Goal: Transaction & Acquisition: Obtain resource

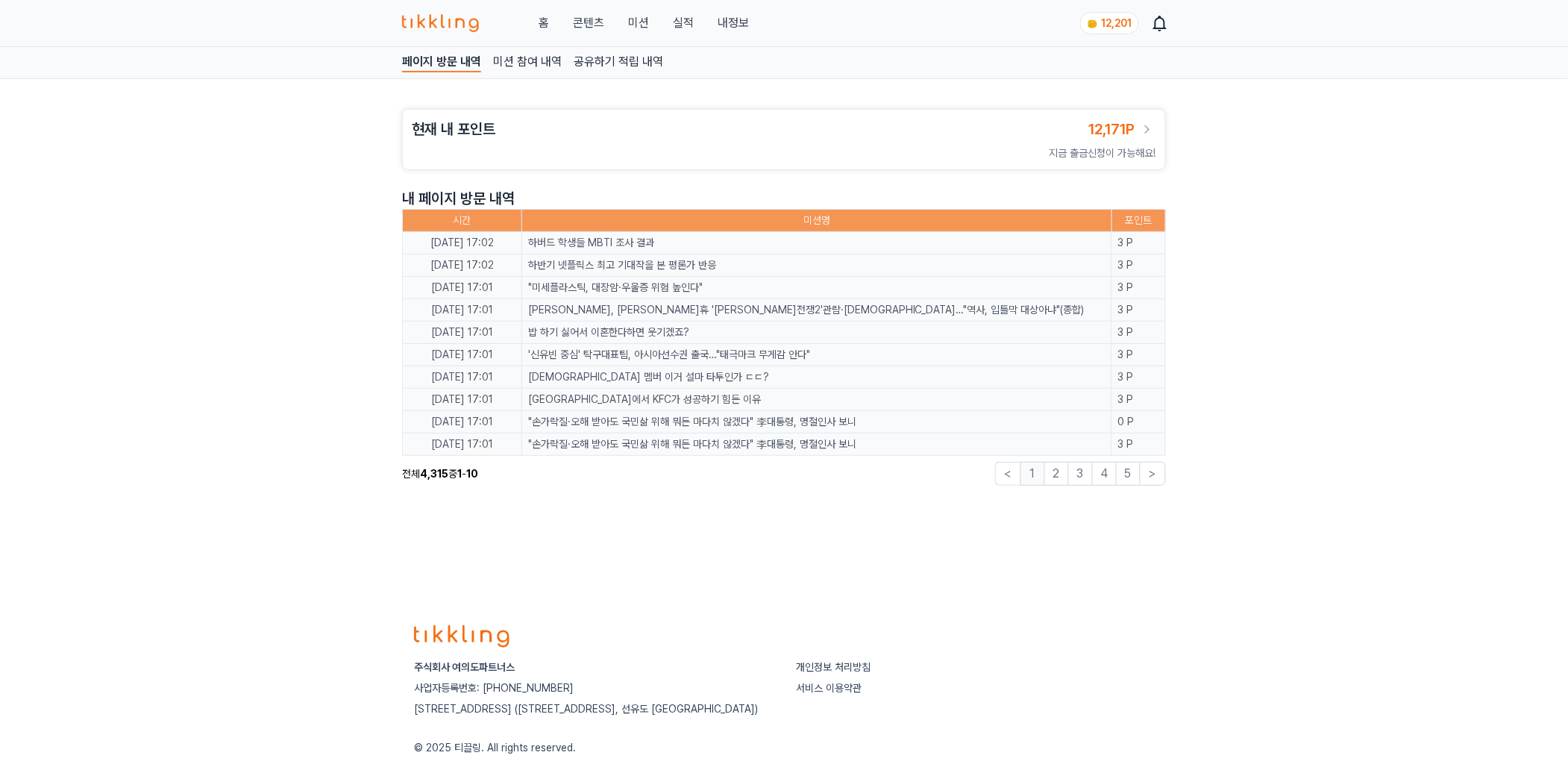
click at [708, 26] on div "홈 콘텐츠 미션 실적 내정보" at bounding box center [576, 23] width 347 height 18
click at [728, 21] on link "내정보" at bounding box center [733, 23] width 31 height 18
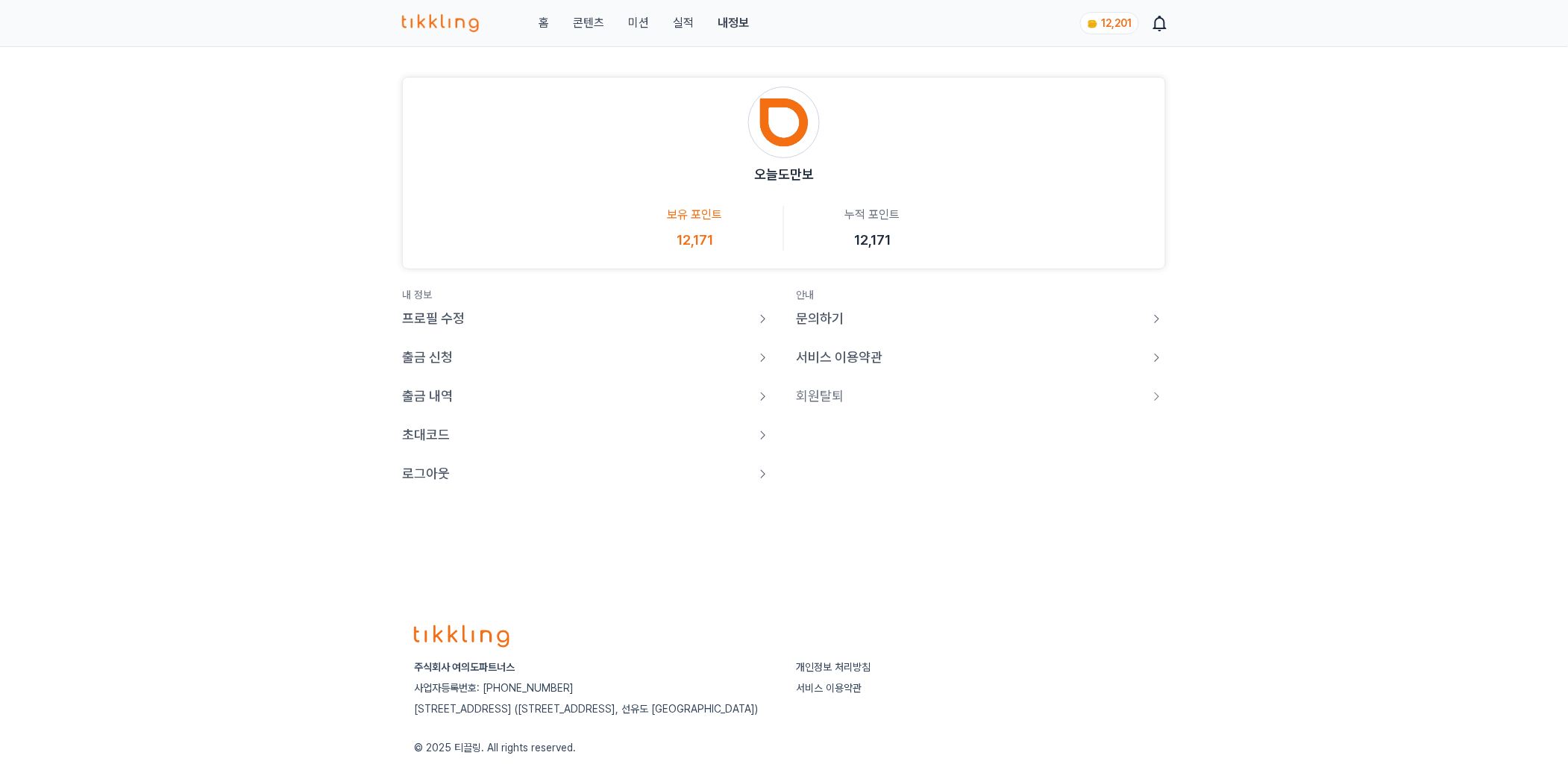
click at [422, 360] on p "출금 신청" at bounding box center [427, 357] width 50 height 21
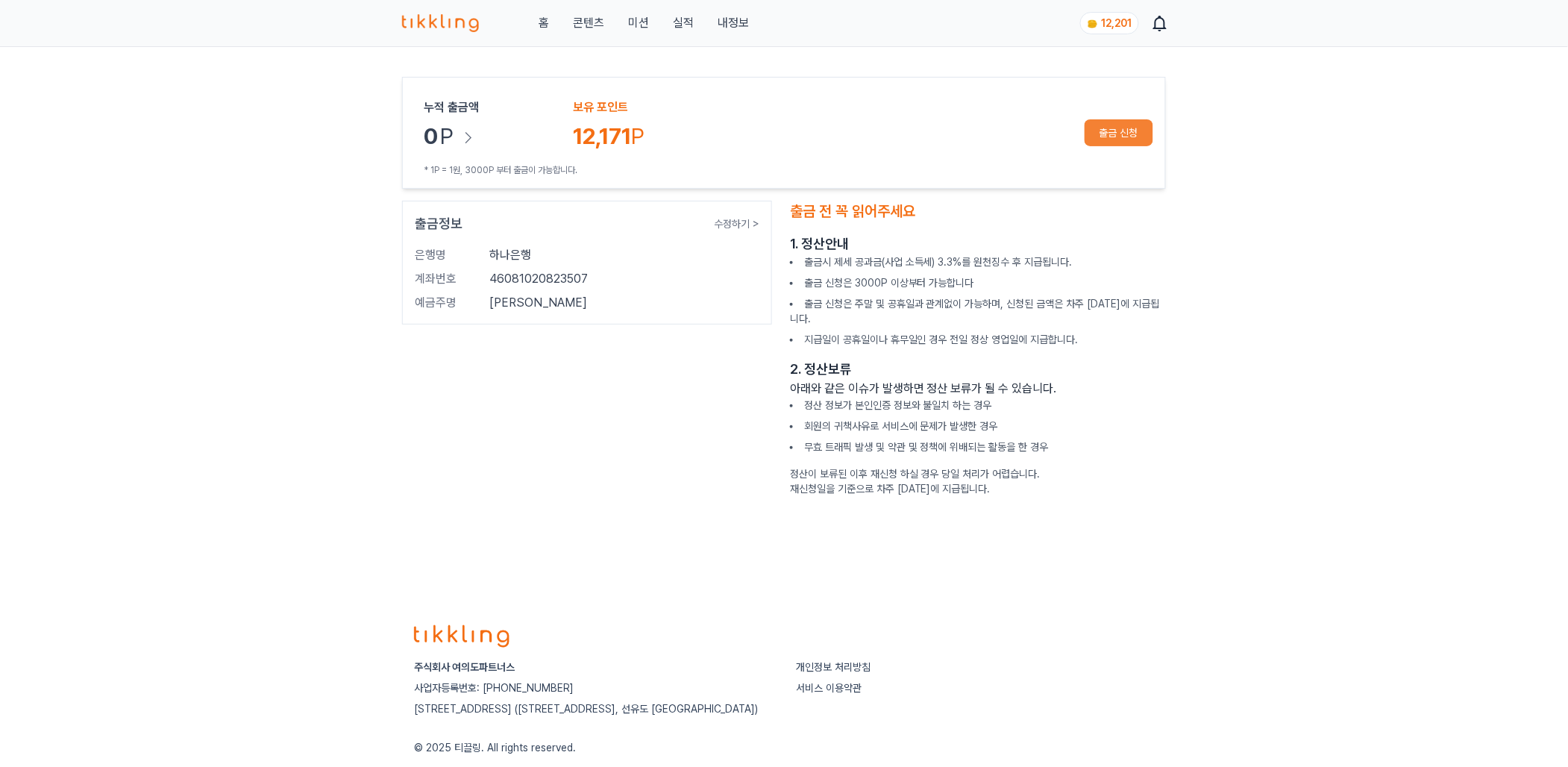
click at [1119, 146] on button "출금 신청" at bounding box center [1119, 133] width 69 height 27
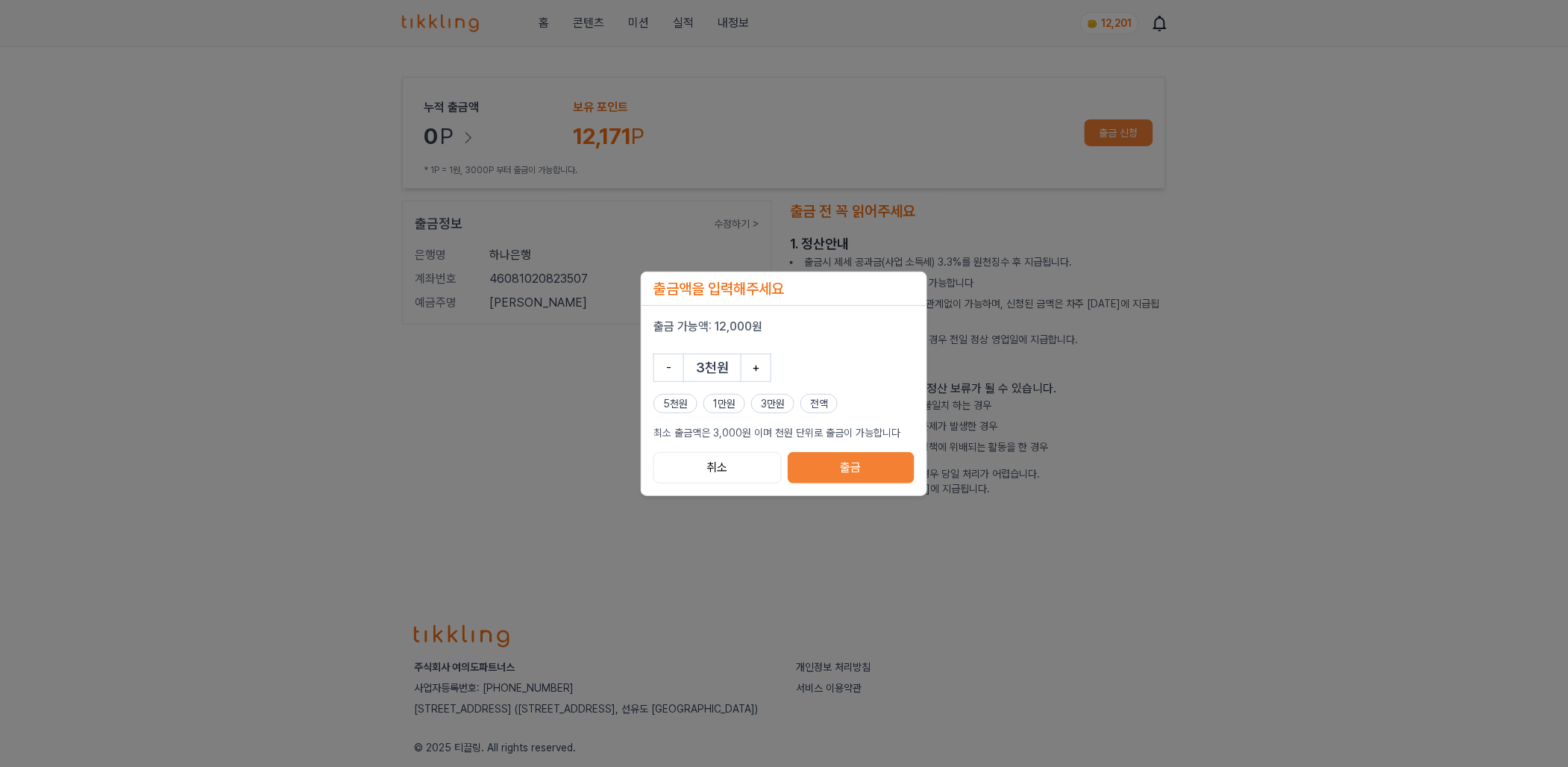
click at [713, 403] on button "1만원" at bounding box center [724, 403] width 42 height 19
click at [850, 476] on button "출금" at bounding box center [851, 468] width 127 height 31
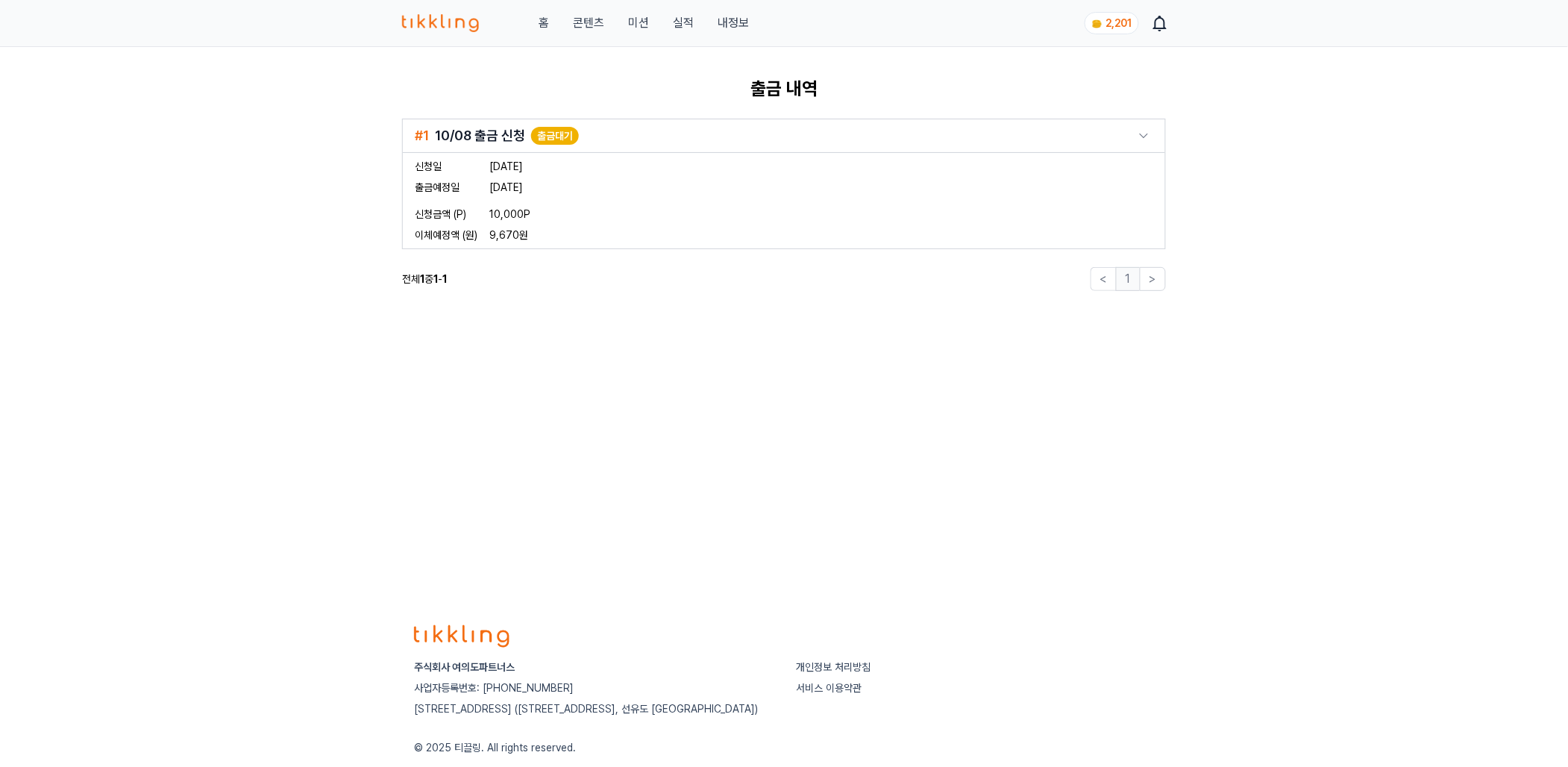
click at [1149, 133] on icon at bounding box center [1144, 136] width 18 height 18
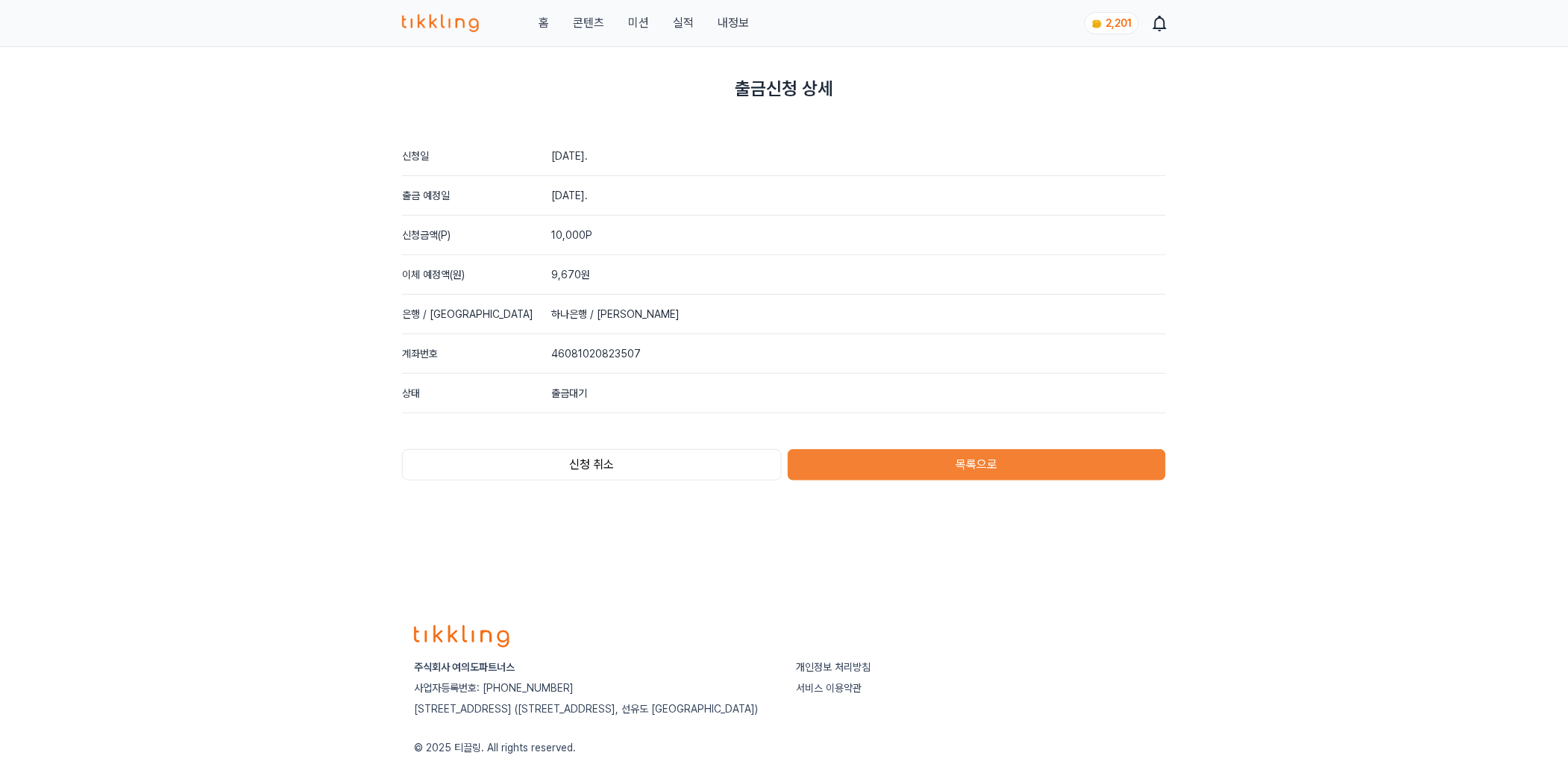
click at [686, 468] on button "신청 취소" at bounding box center [592, 465] width 380 height 31
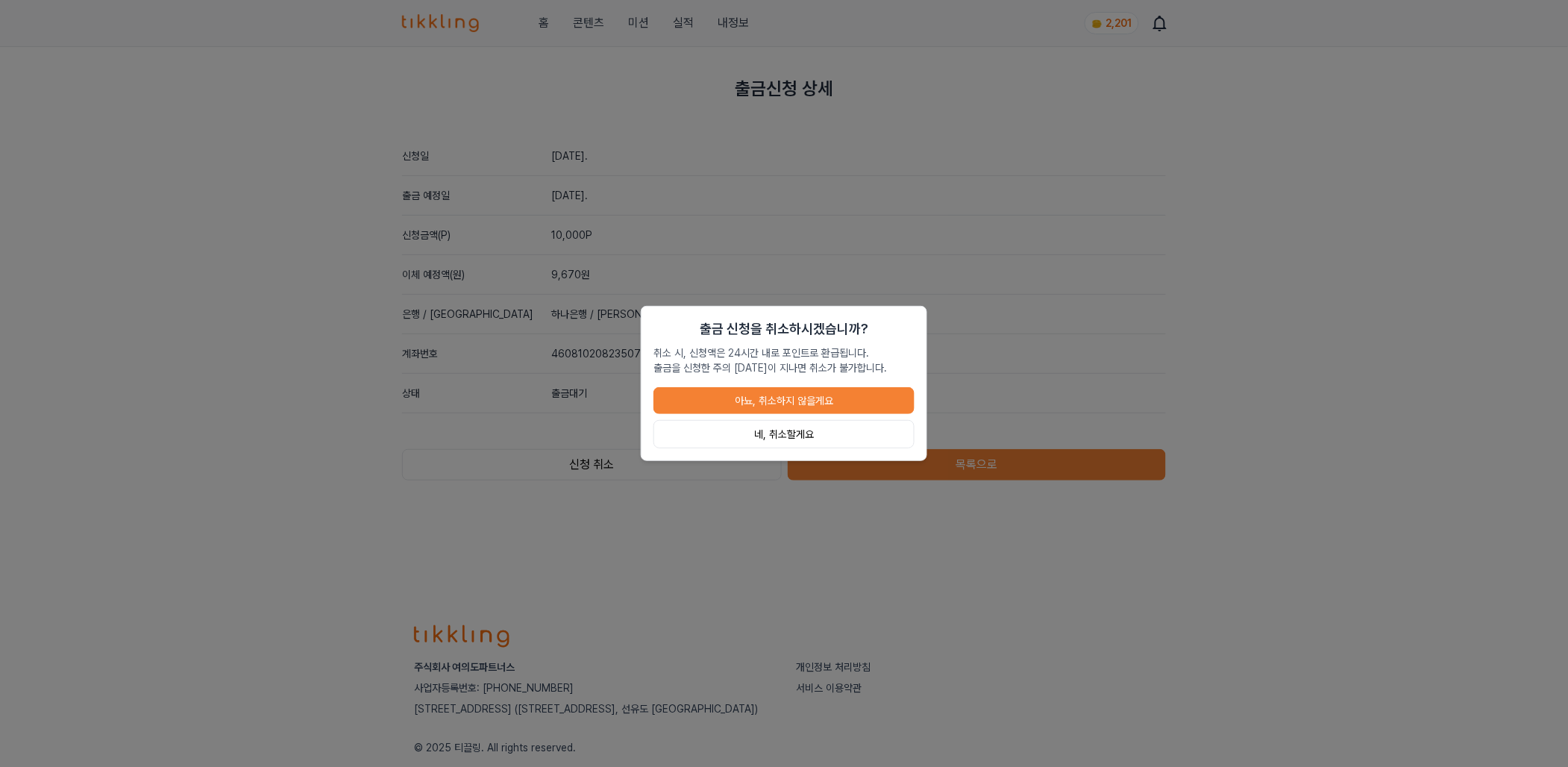
click at [803, 435] on button "네, 취소할게요" at bounding box center [784, 434] width 261 height 28
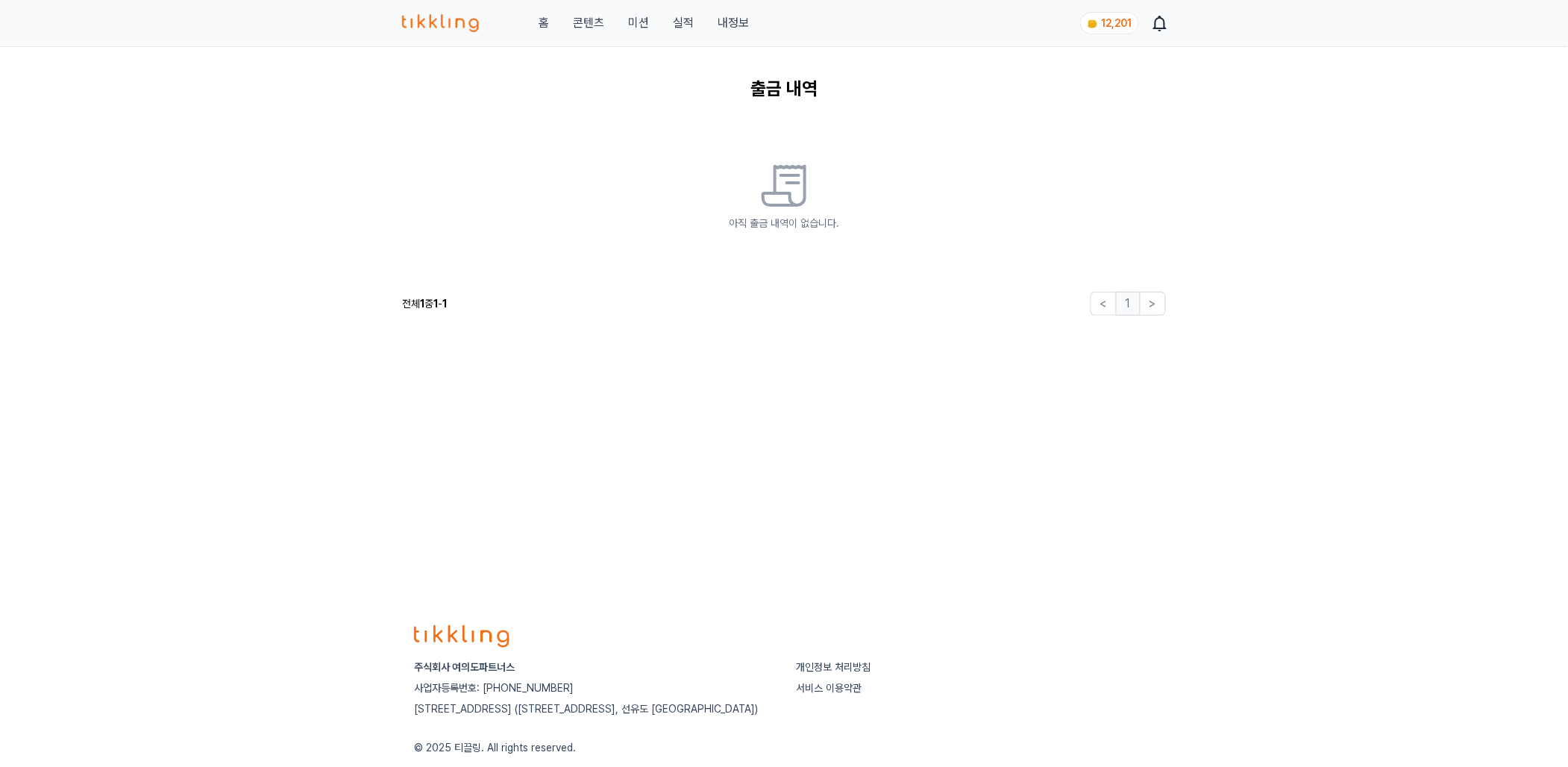
click at [741, 26] on link "내정보" at bounding box center [733, 23] width 31 height 18
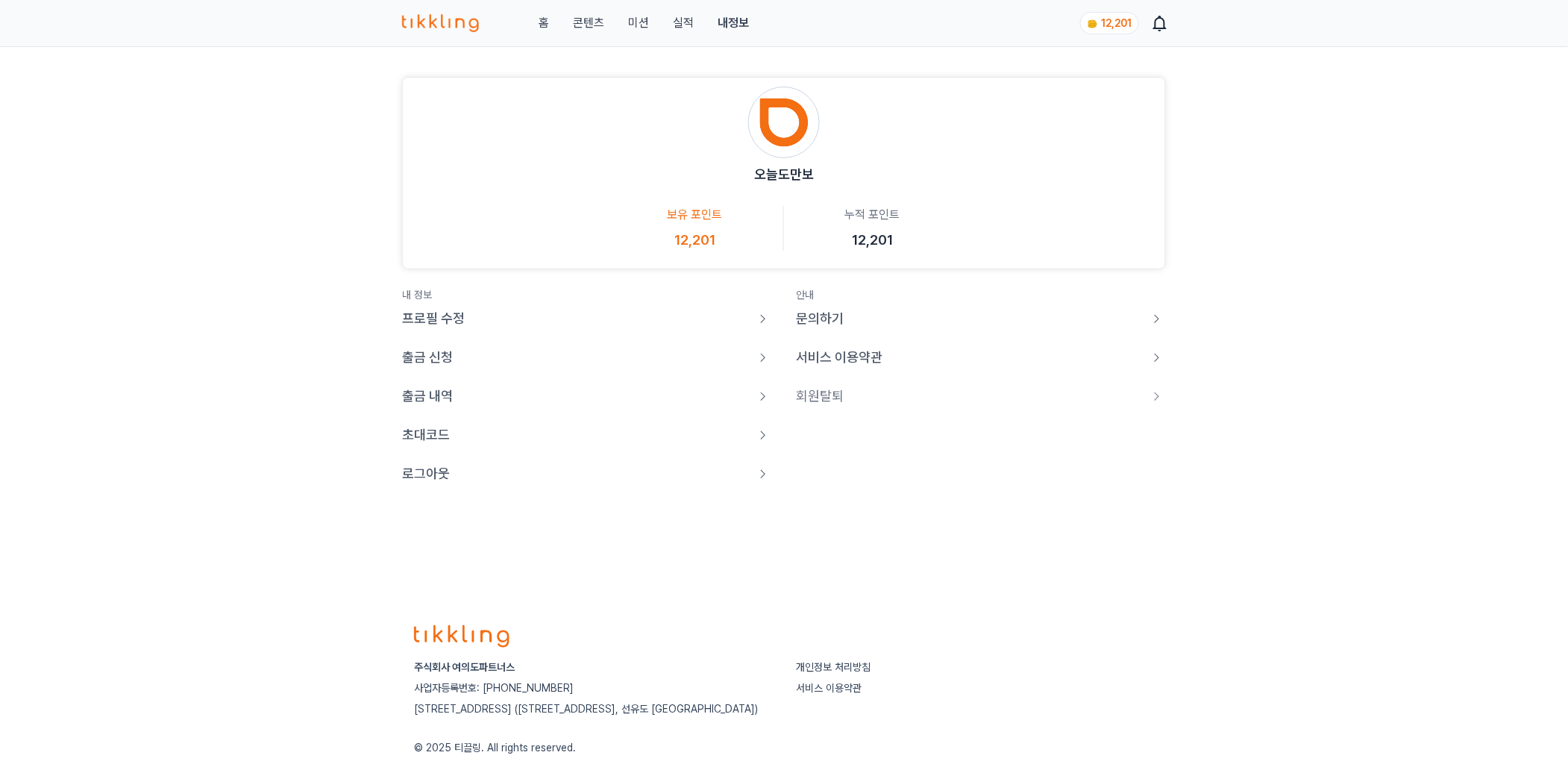
click at [434, 357] on p "출금 신청" at bounding box center [427, 357] width 50 height 21
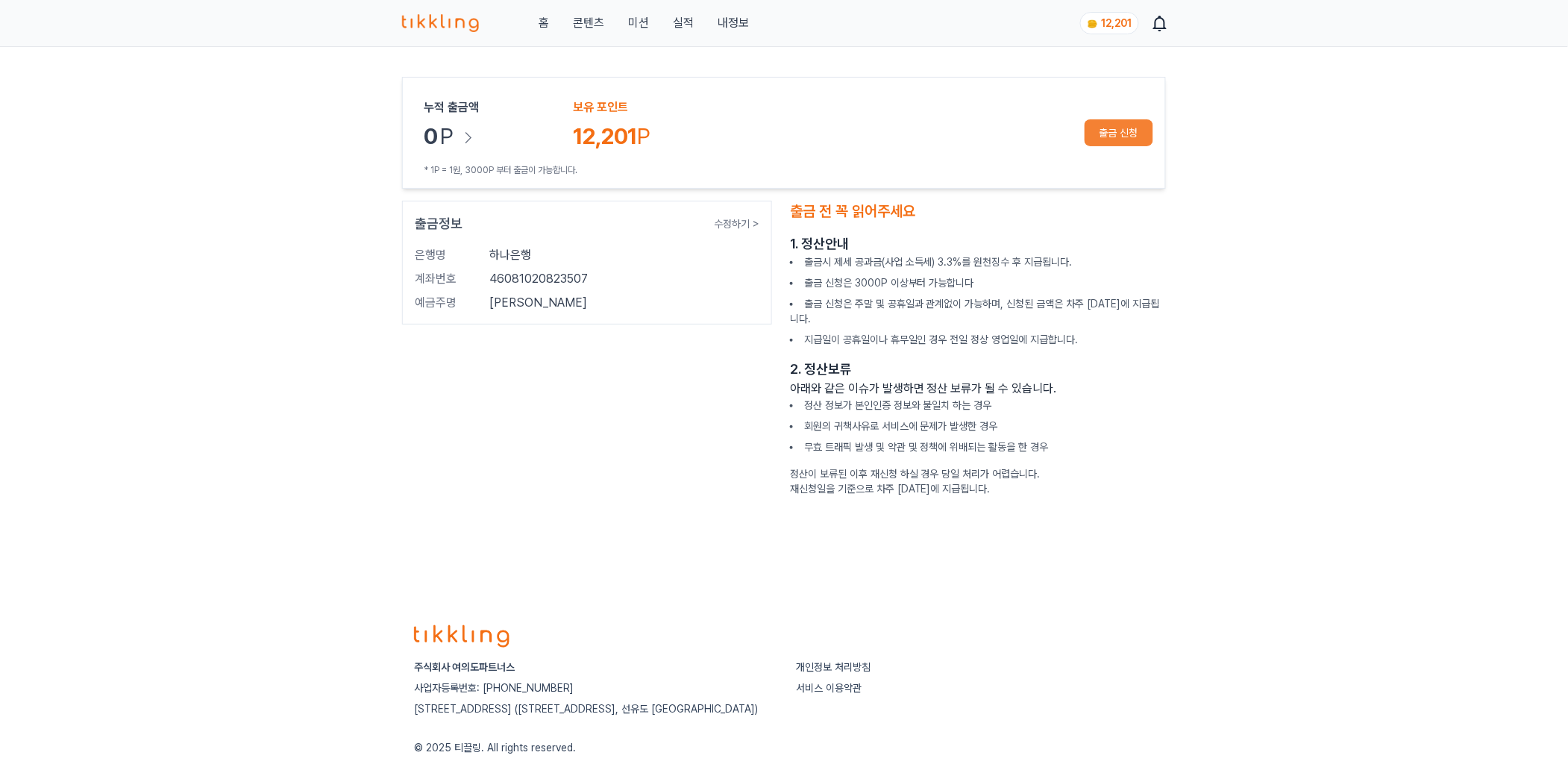
click at [1106, 128] on button "출금 신청" at bounding box center [1119, 133] width 69 height 27
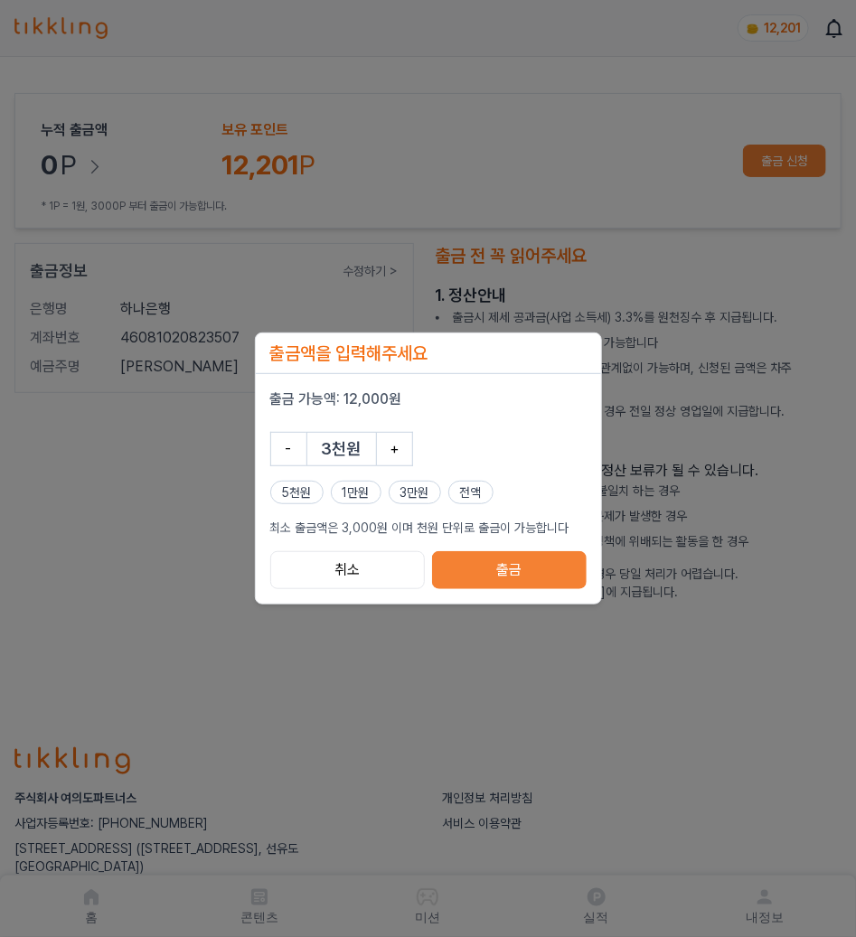
click at [364, 564] on button "취소" at bounding box center [347, 570] width 155 height 38
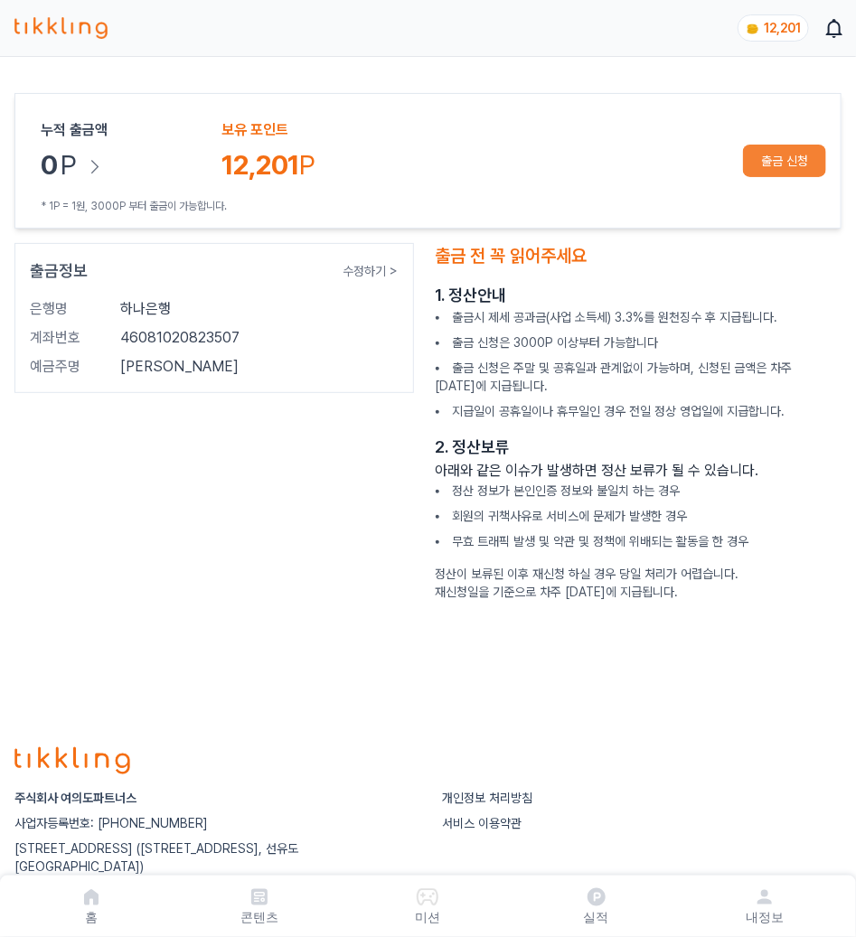
click at [63, 34] on img at bounding box center [60, 28] width 93 height 22
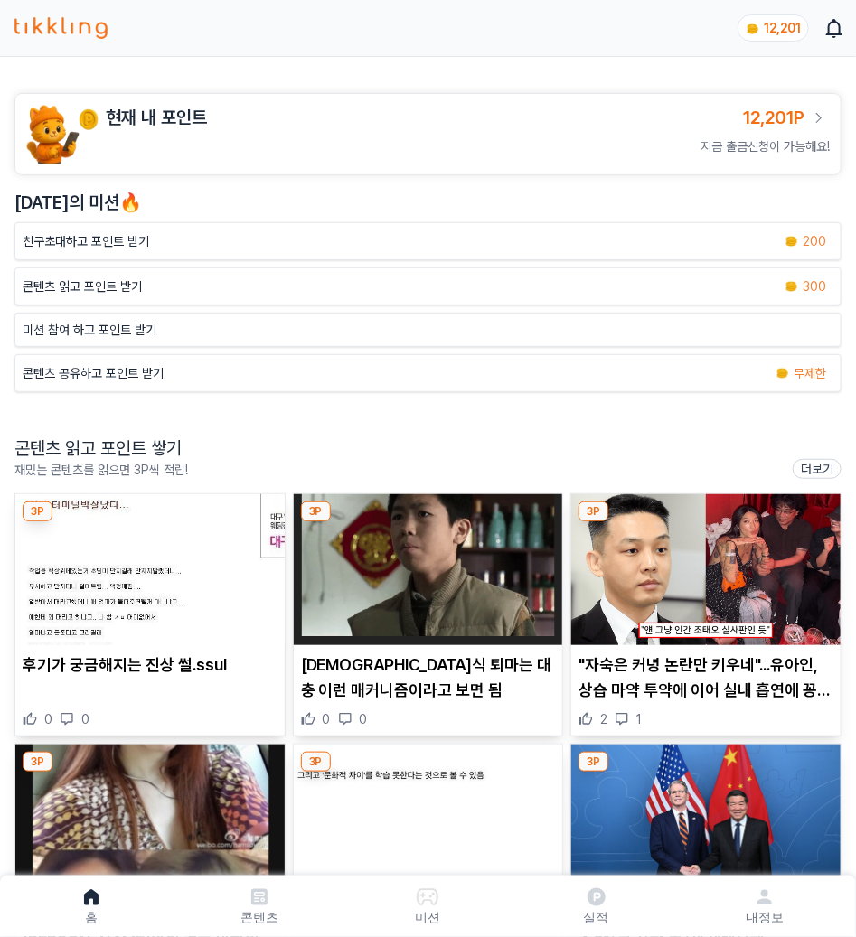
click at [181, 558] on img at bounding box center [149, 569] width 269 height 151
click at [366, 585] on img at bounding box center [428, 569] width 269 height 151
click at [698, 619] on img at bounding box center [705, 569] width 269 height 151
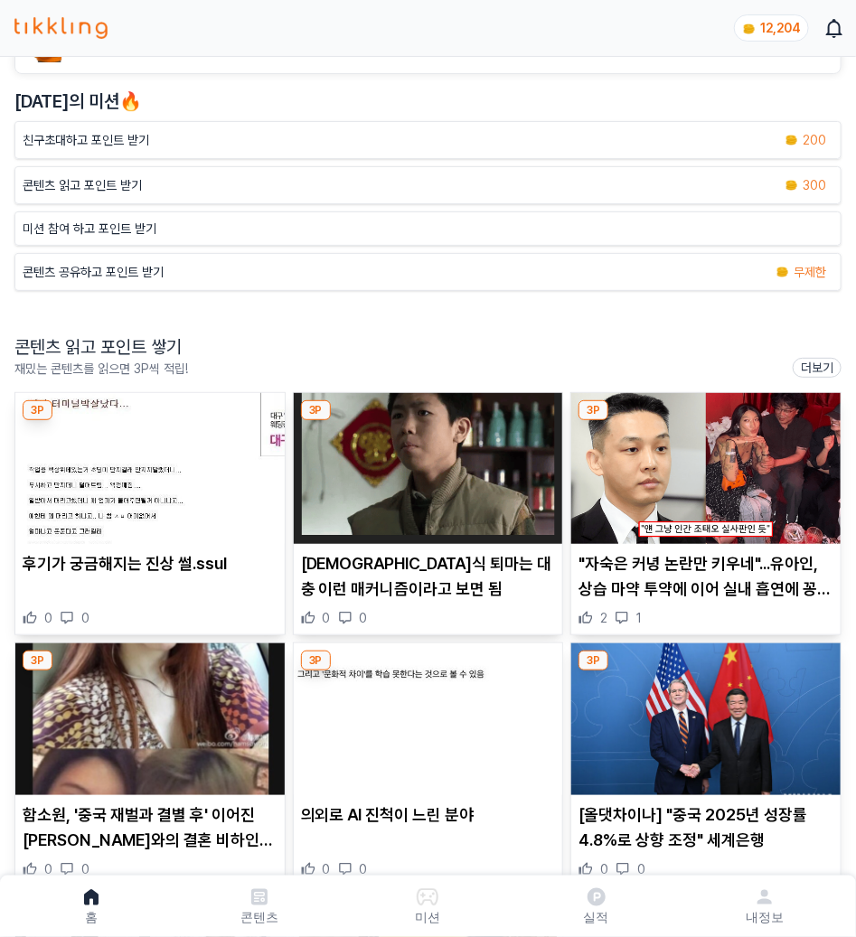
scroll to position [128, 0]
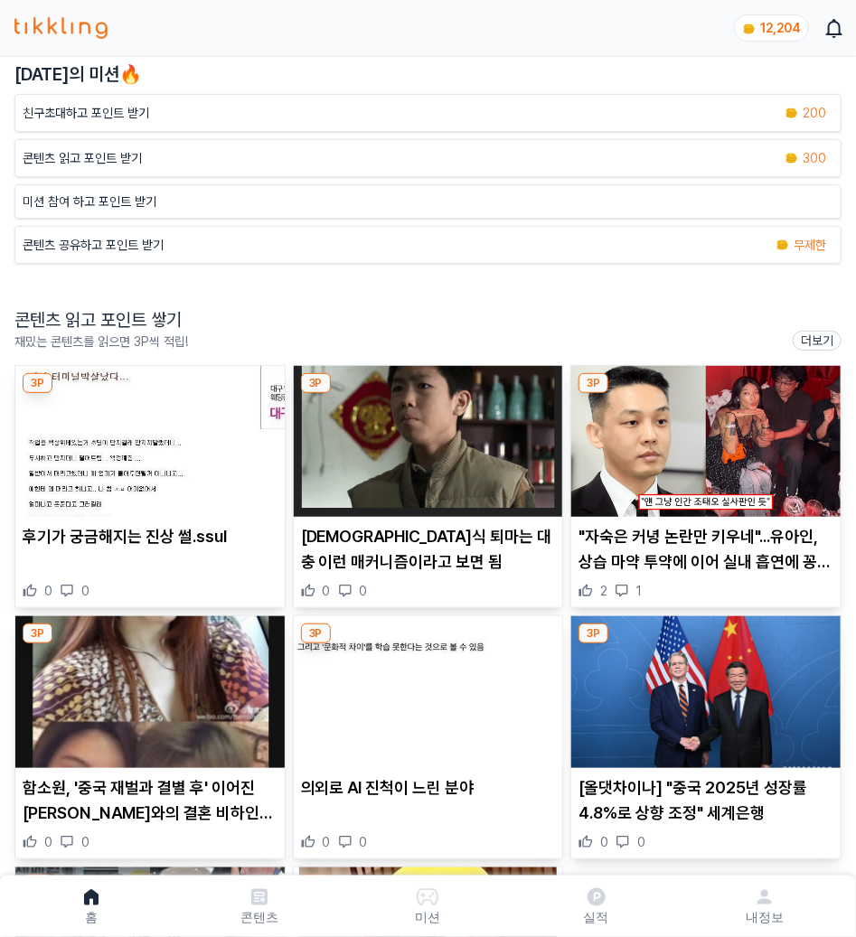
click at [184, 686] on img at bounding box center [149, 691] width 269 height 151
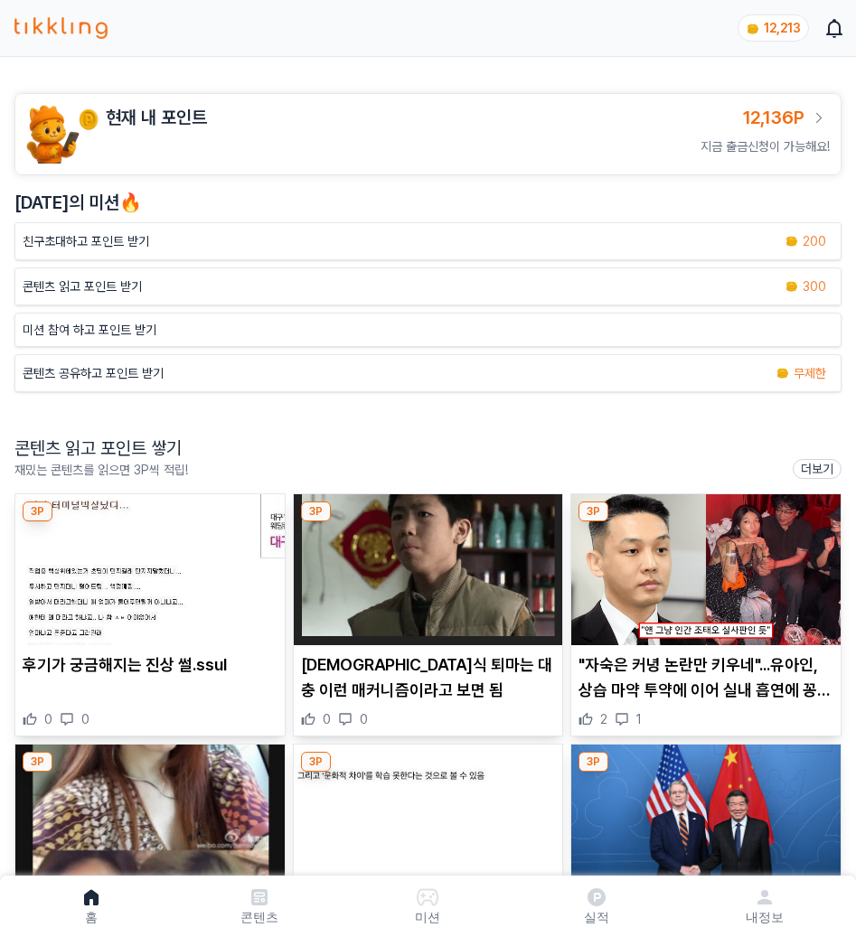
scroll to position [128, 0]
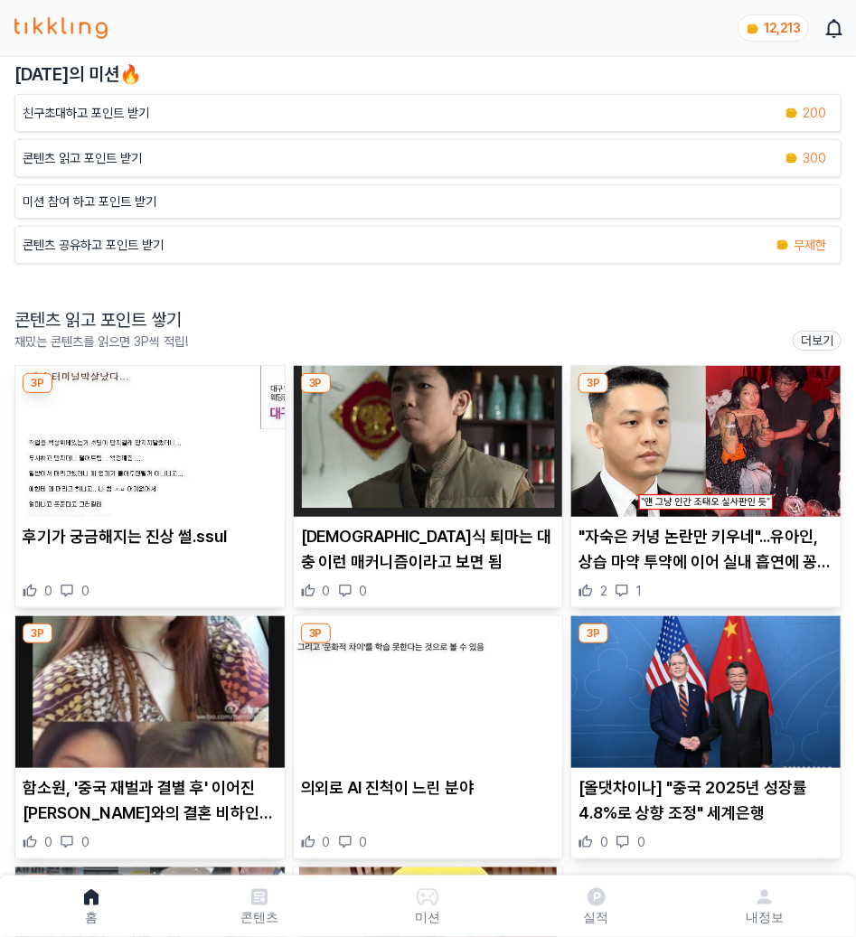
click at [726, 680] on img at bounding box center [705, 691] width 269 height 151
click at [418, 703] on img at bounding box center [428, 691] width 269 height 151
click at [595, 895] on icon at bounding box center [597, 897] width 22 height 22
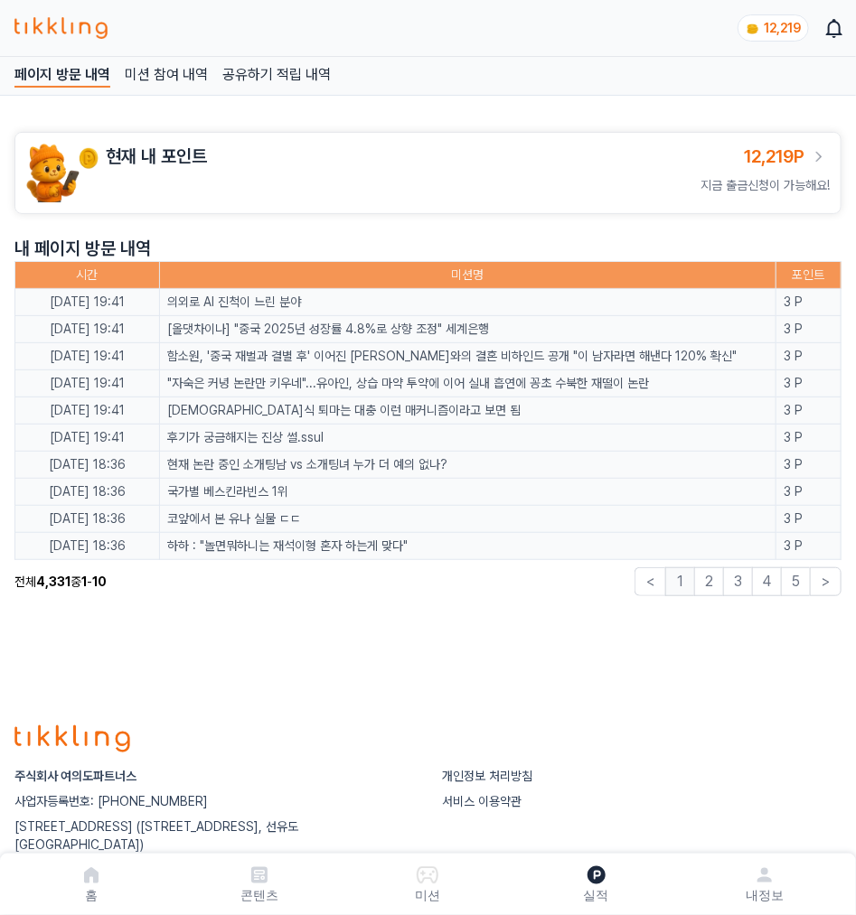
click at [291, 894] on link "콘텐츠" at bounding box center [259, 884] width 168 height 47
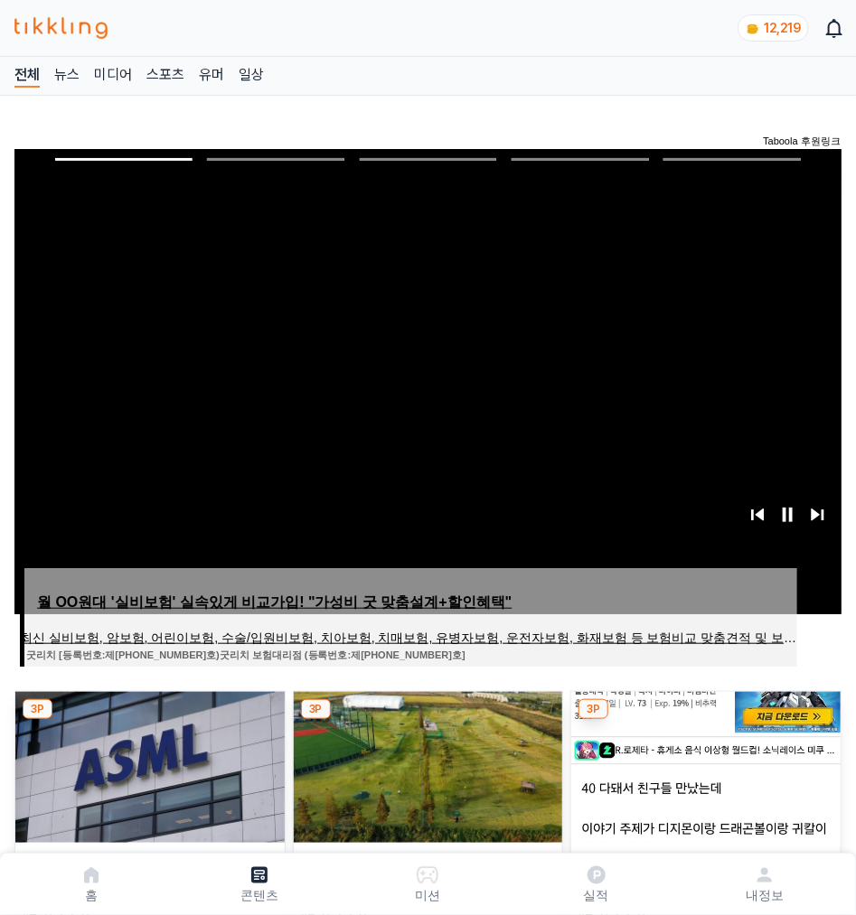
scroll to position [516, 0]
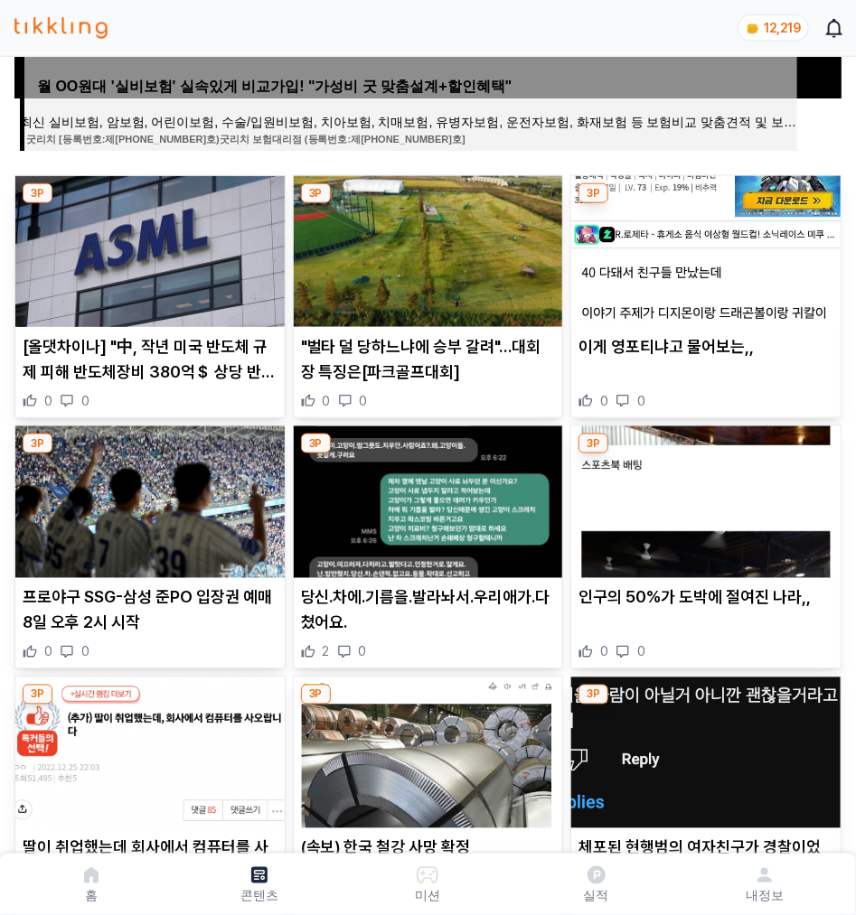
click at [212, 215] on img at bounding box center [149, 251] width 269 height 151
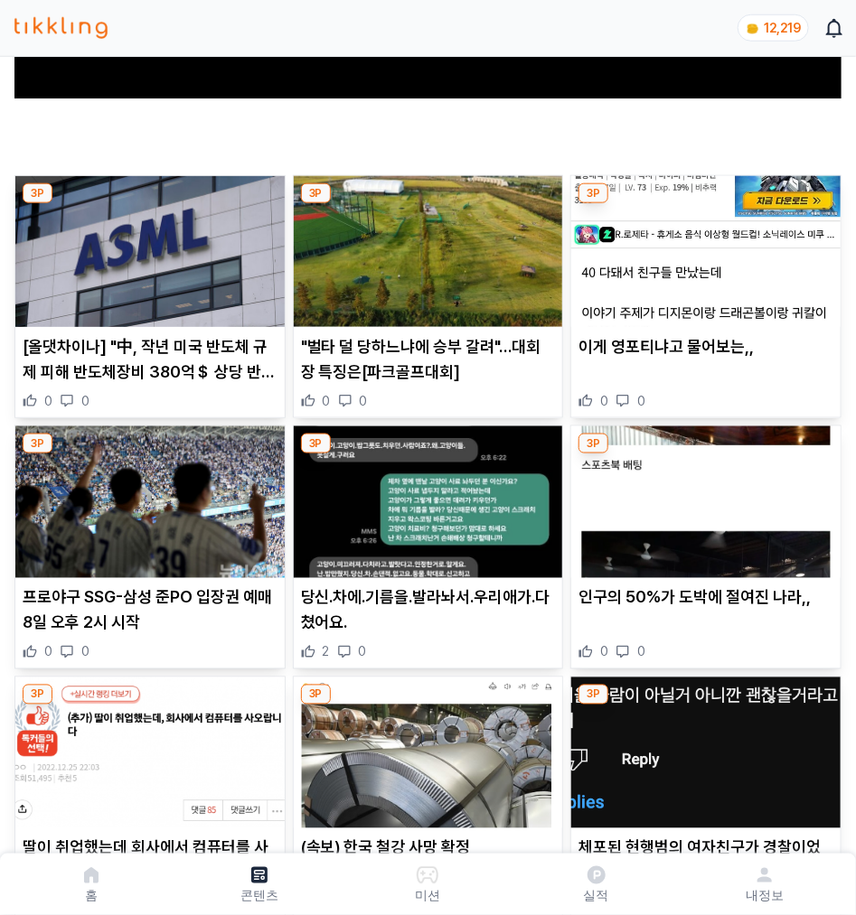
click at [470, 265] on img at bounding box center [428, 251] width 269 height 151
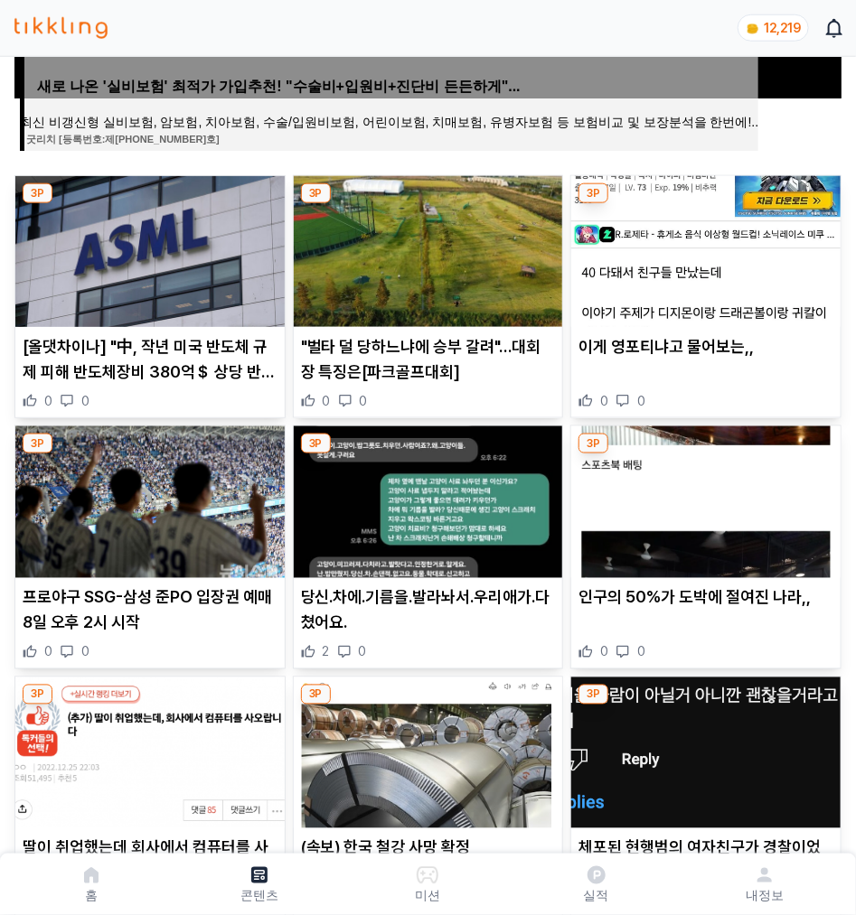
click at [706, 273] on img at bounding box center [705, 251] width 269 height 151
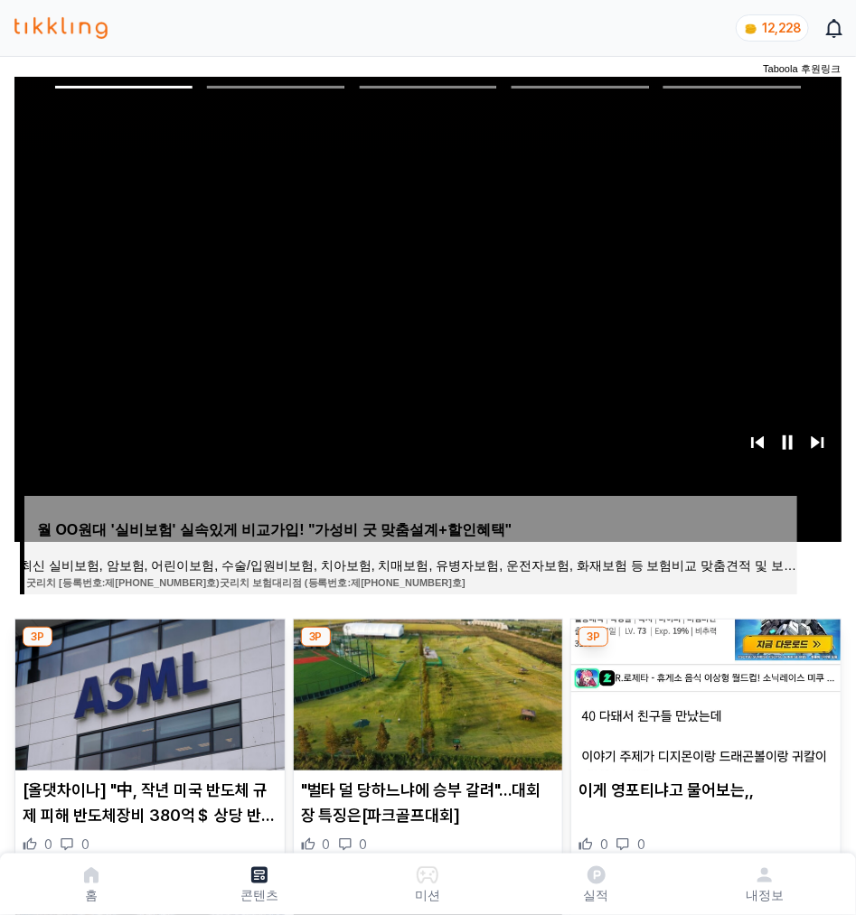
scroll to position [588, 0]
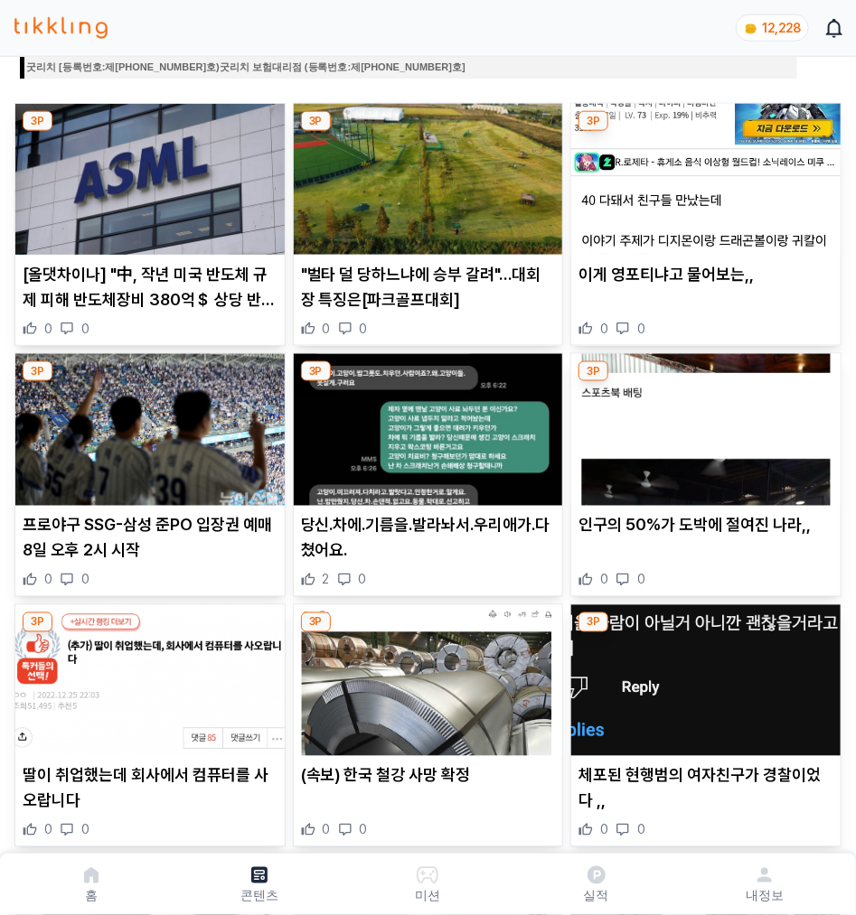
click at [108, 425] on img at bounding box center [149, 429] width 269 height 151
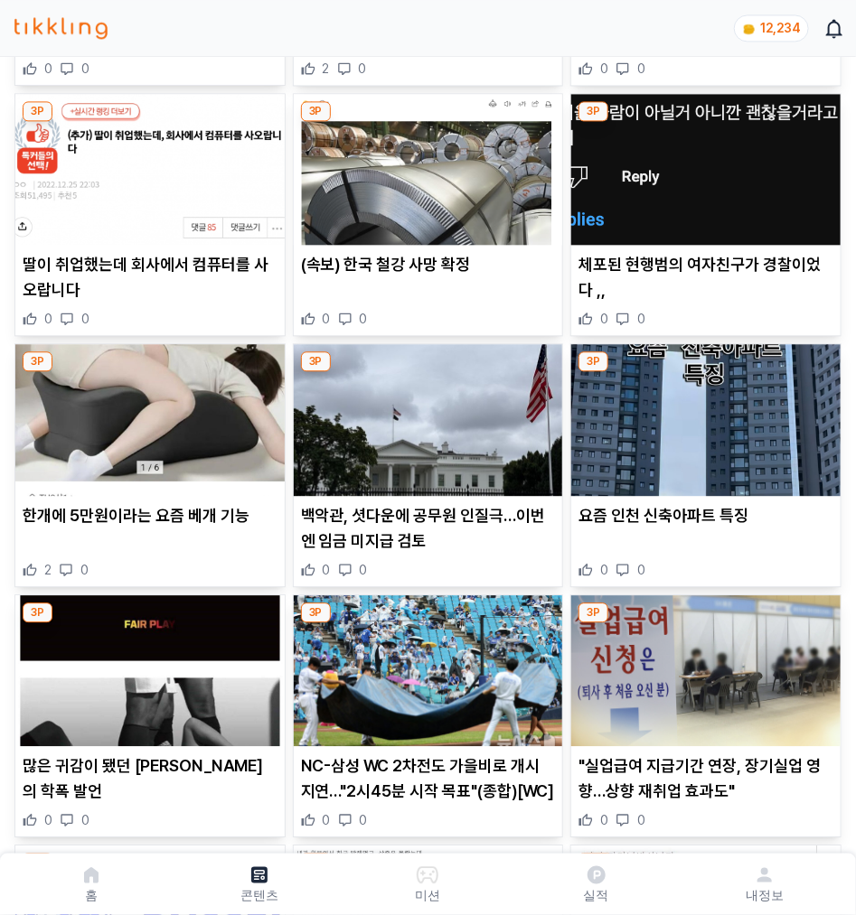
scroll to position [1104, 0]
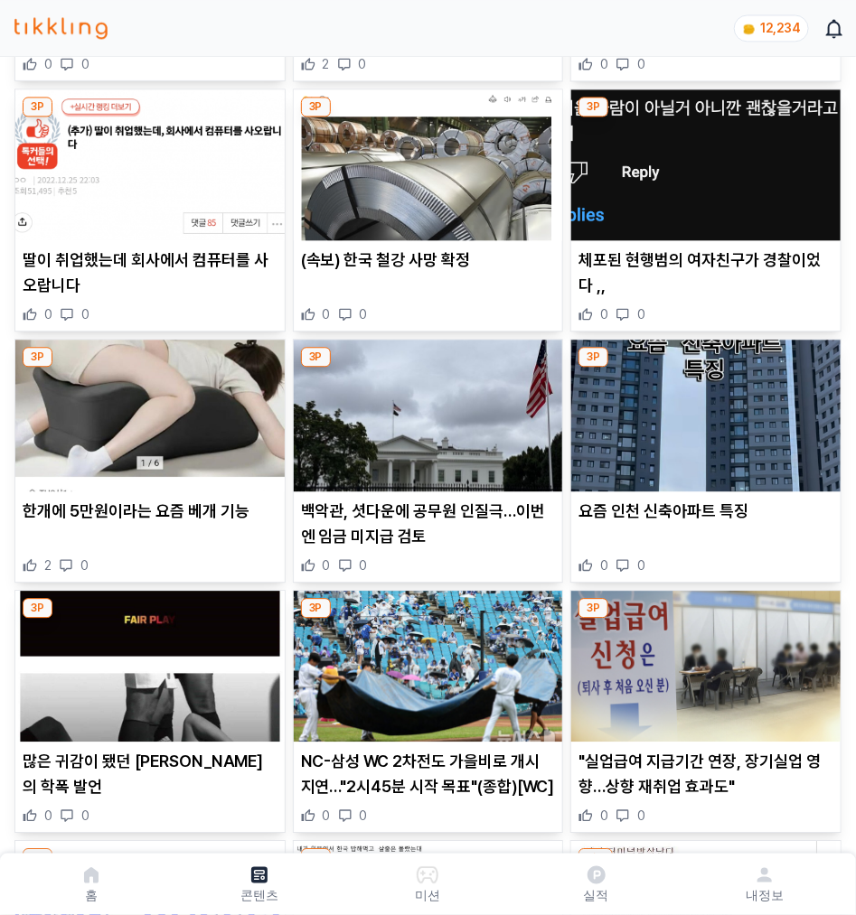
click at [150, 202] on img at bounding box center [149, 164] width 269 height 151
click at [423, 411] on img at bounding box center [428, 415] width 269 height 151
click at [703, 441] on img at bounding box center [705, 415] width 269 height 151
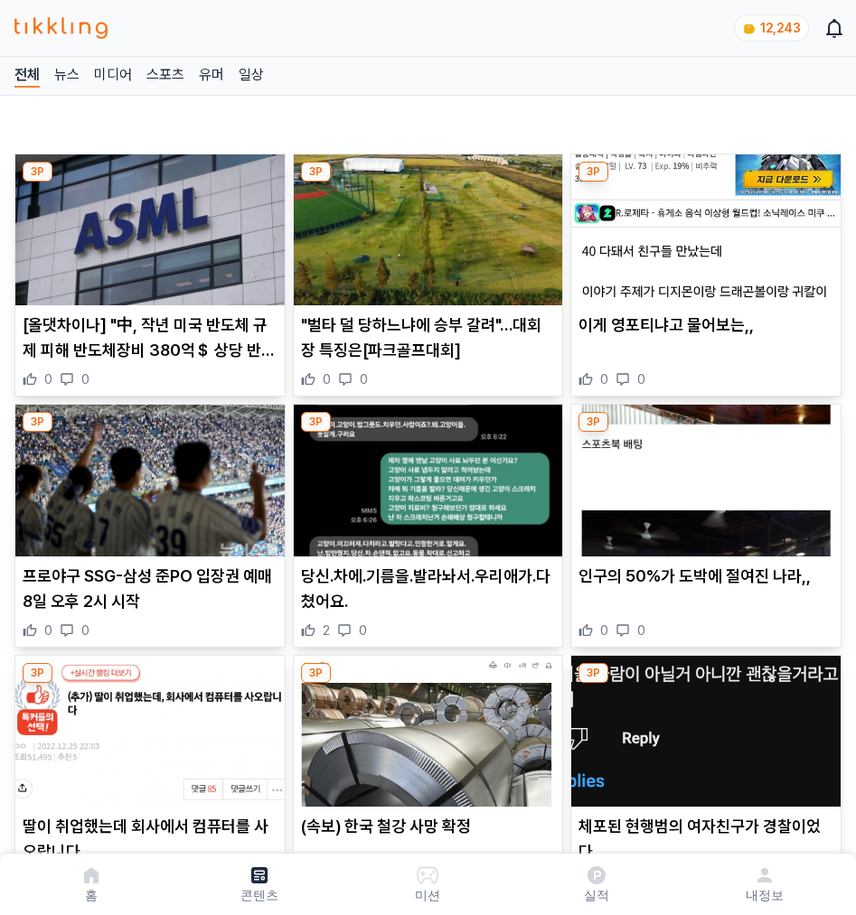
scroll to position [72, 0]
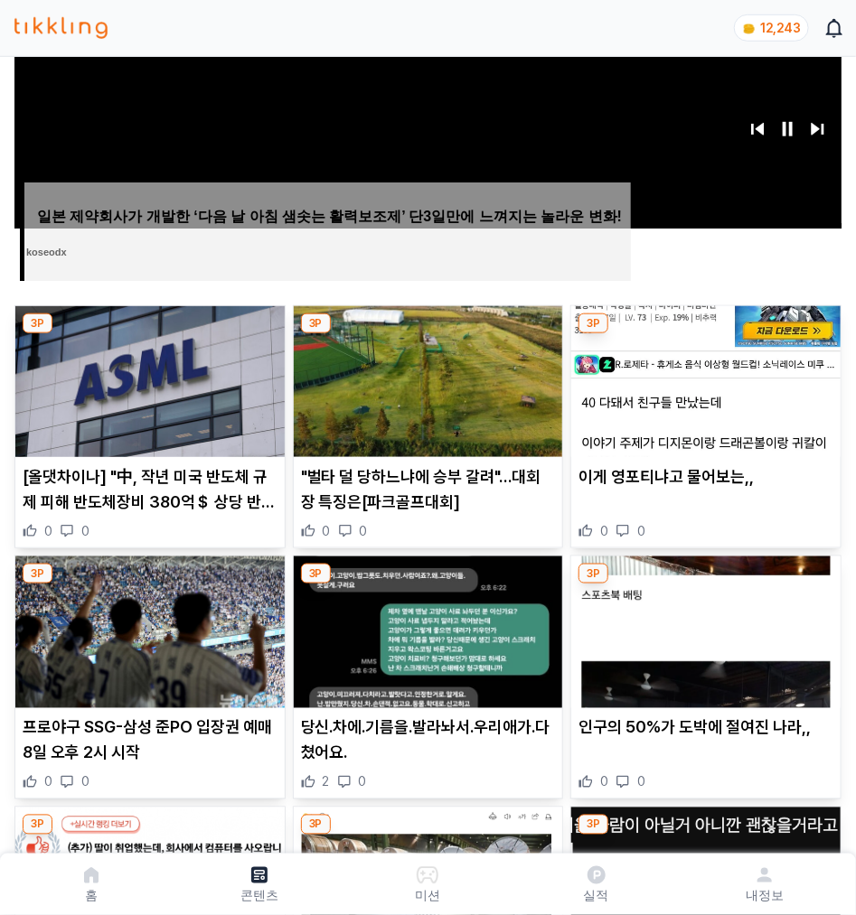
scroll to position [588, 0]
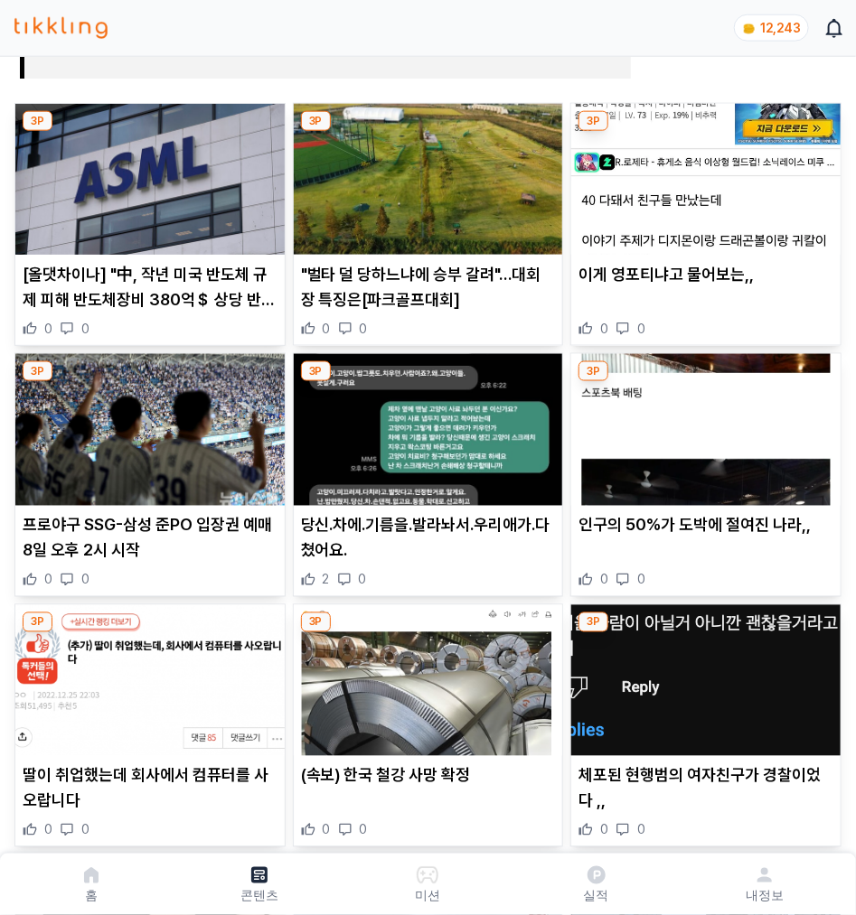
click at [403, 189] on img at bounding box center [428, 179] width 269 height 151
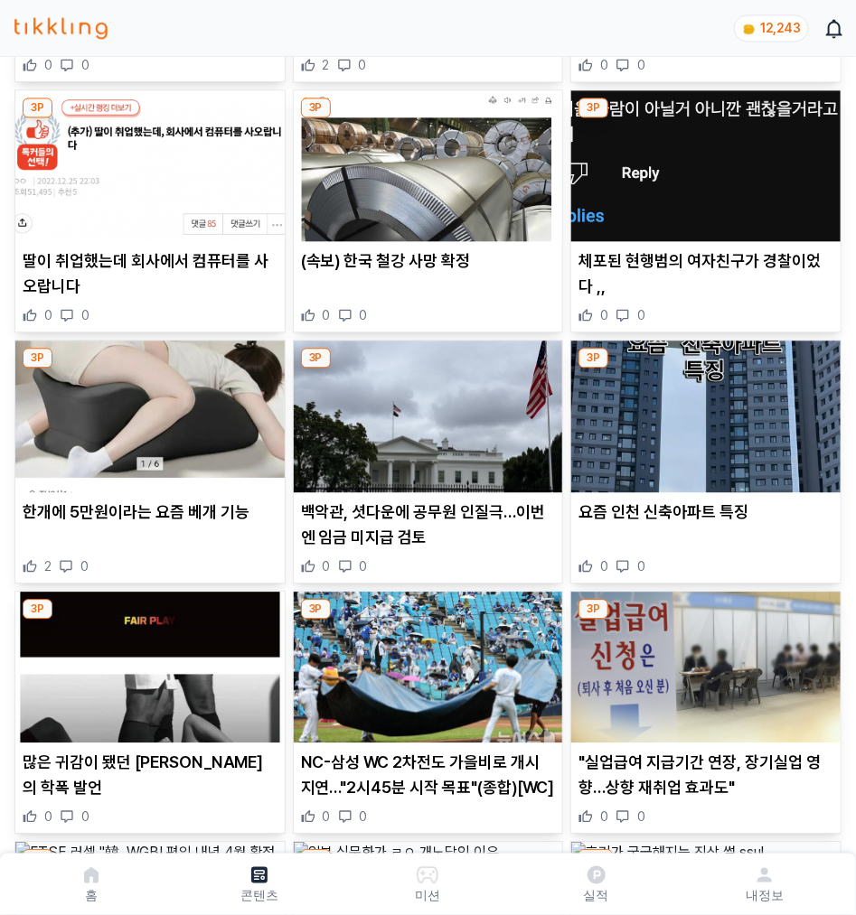
scroll to position [1104, 0]
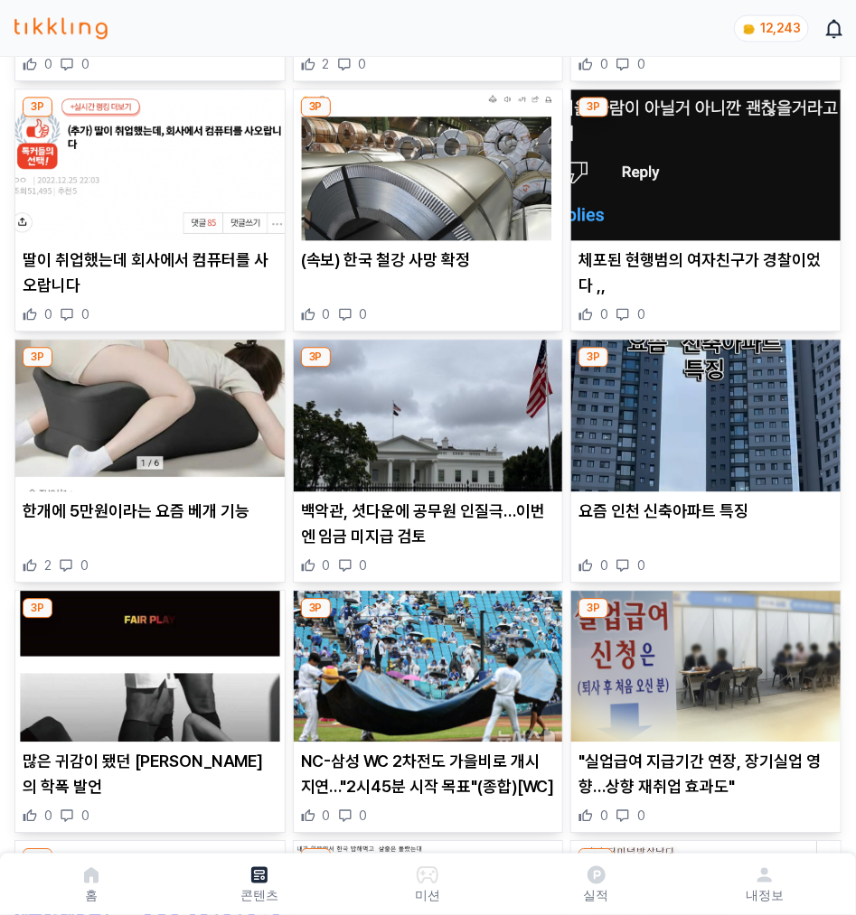
click at [115, 658] on img at bounding box center [149, 666] width 269 height 151
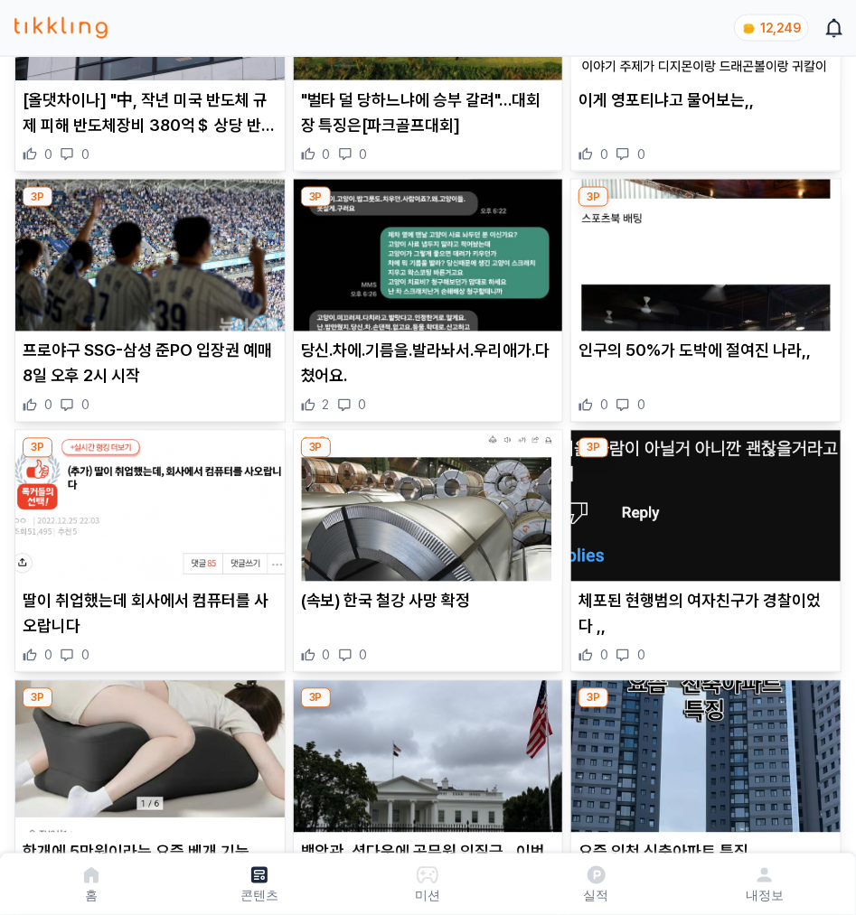
scroll to position [1254, 0]
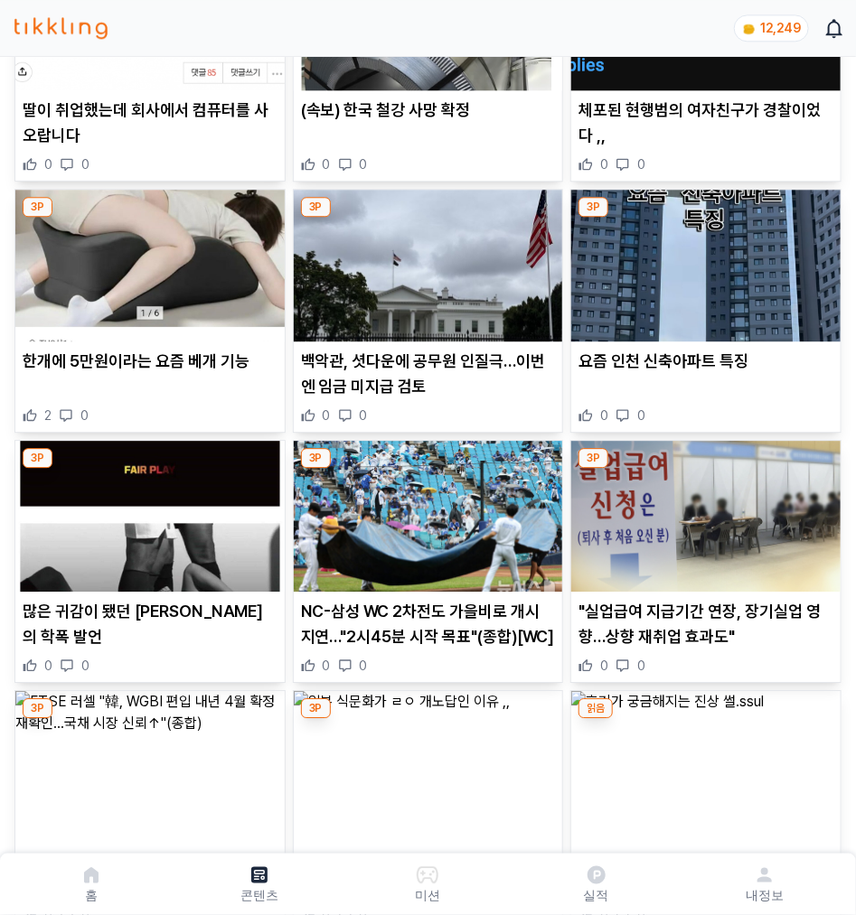
click at [718, 520] on img at bounding box center [705, 516] width 269 height 151
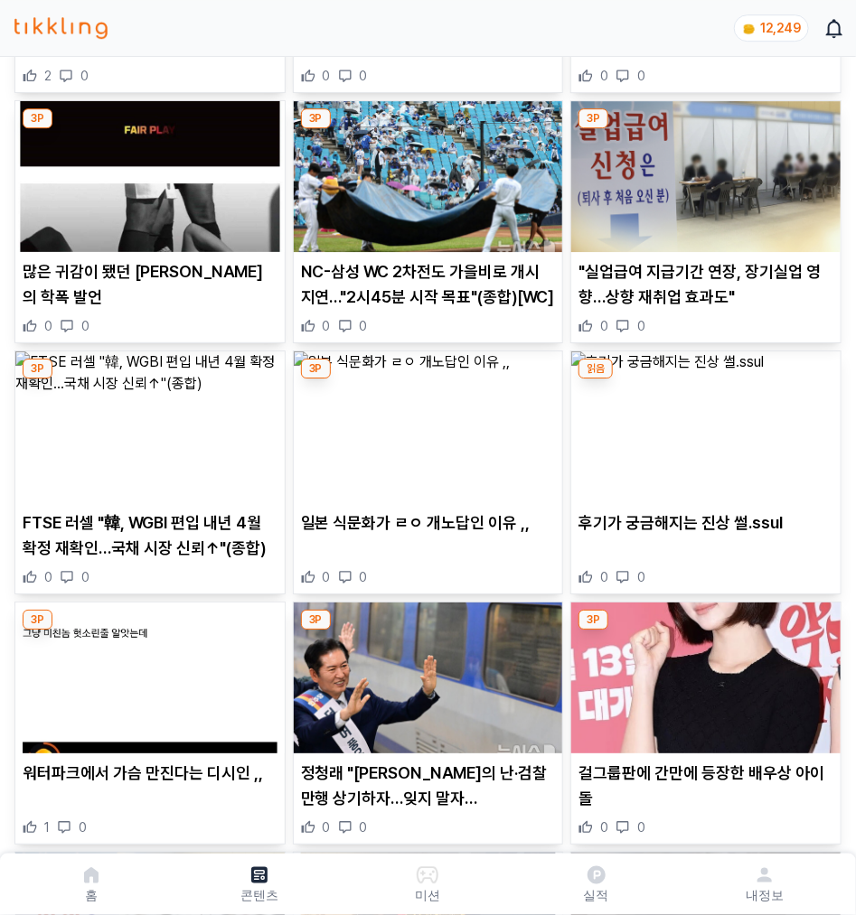
scroll to position [1899, 0]
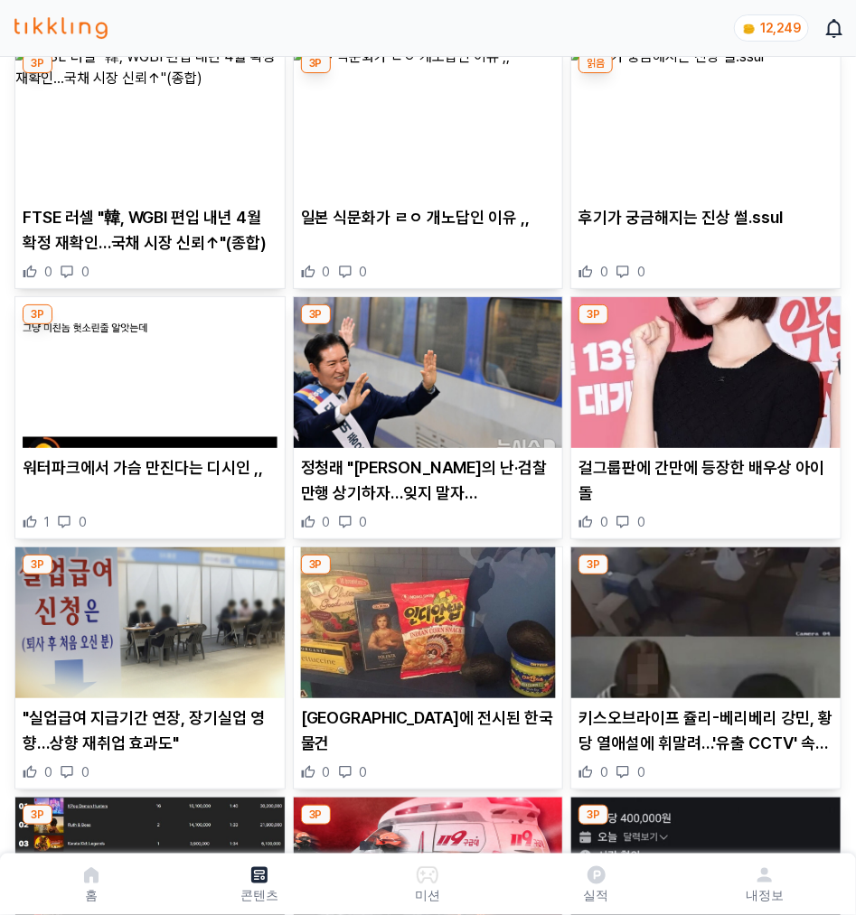
click at [314, 394] on img at bounding box center [428, 372] width 269 height 151
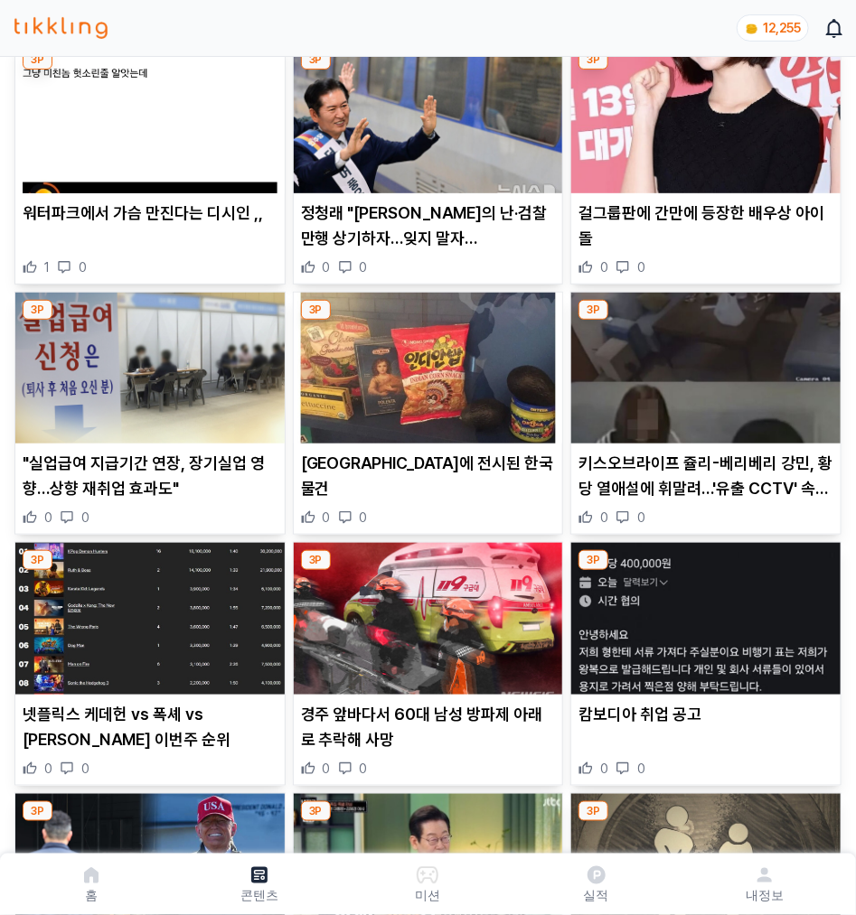
scroll to position [2287, 0]
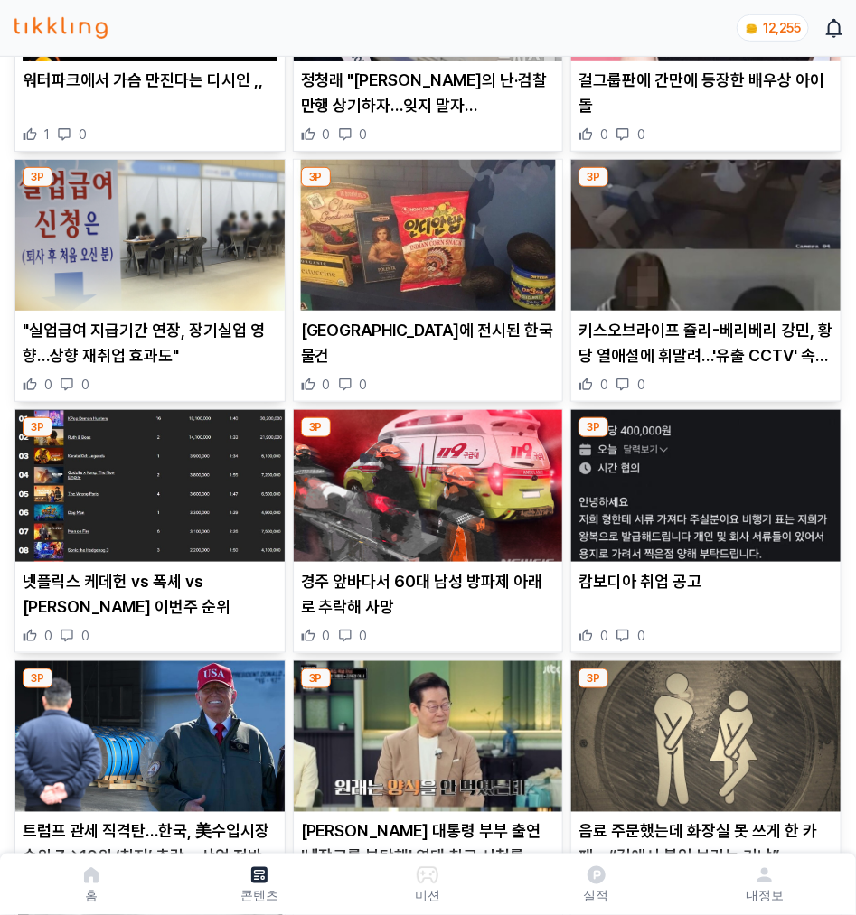
click at [164, 504] on img at bounding box center [149, 485] width 269 height 151
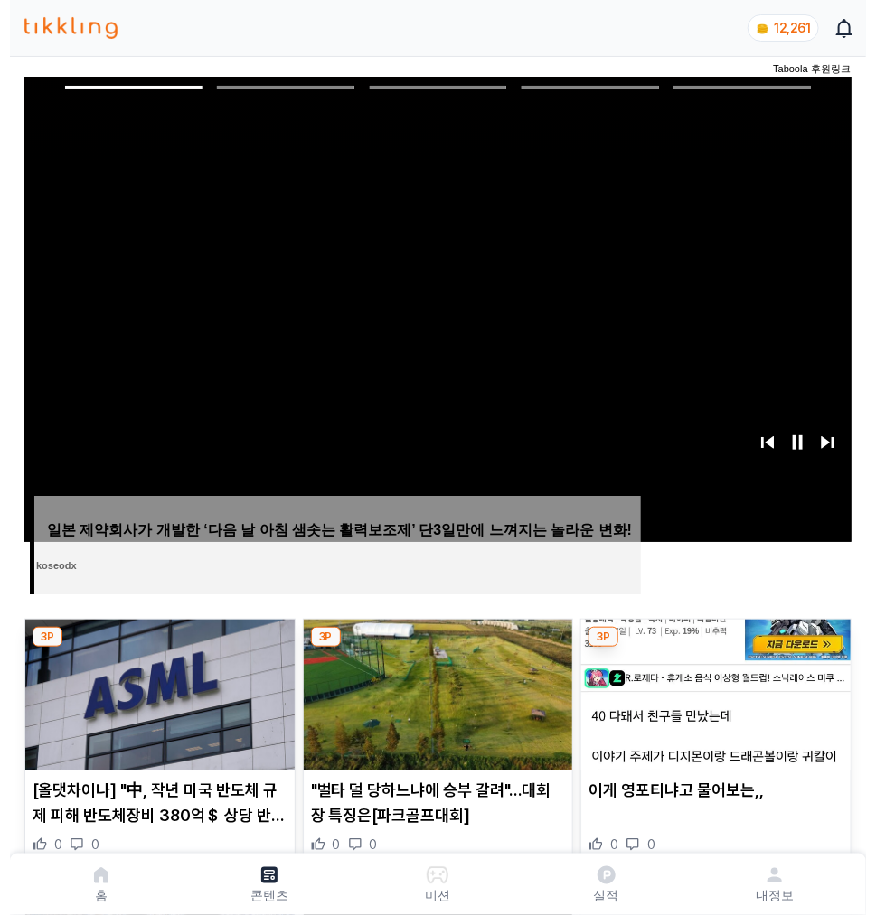
scroll to position [72, 0]
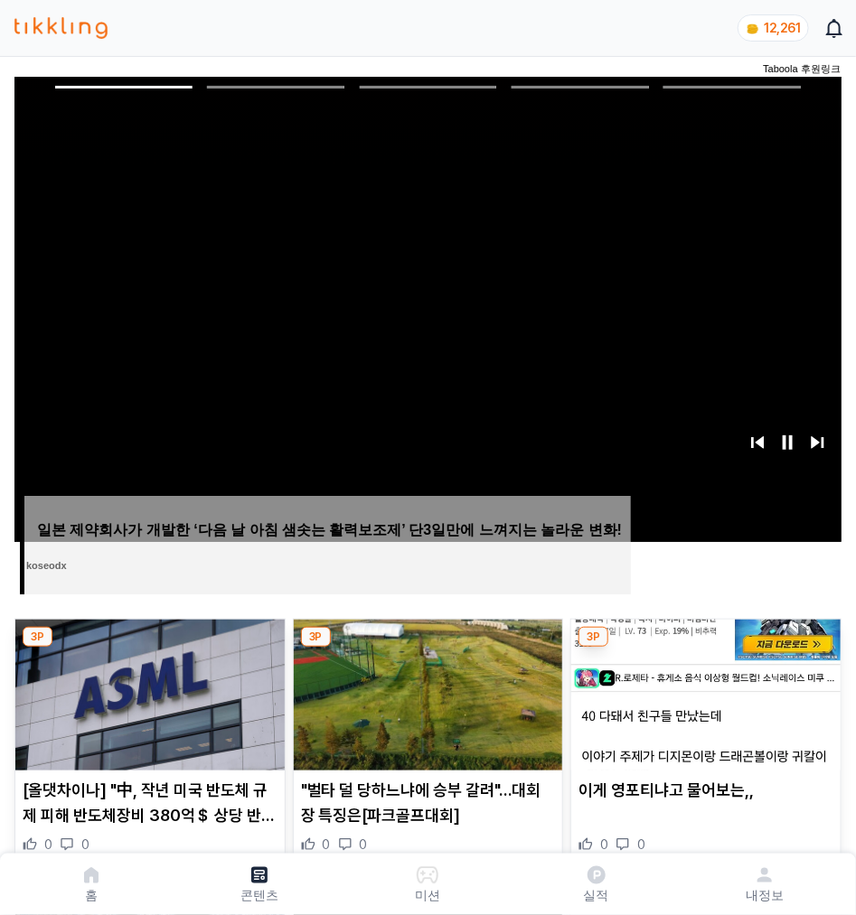
click at [595, 883] on icon at bounding box center [596, 876] width 18 height 18
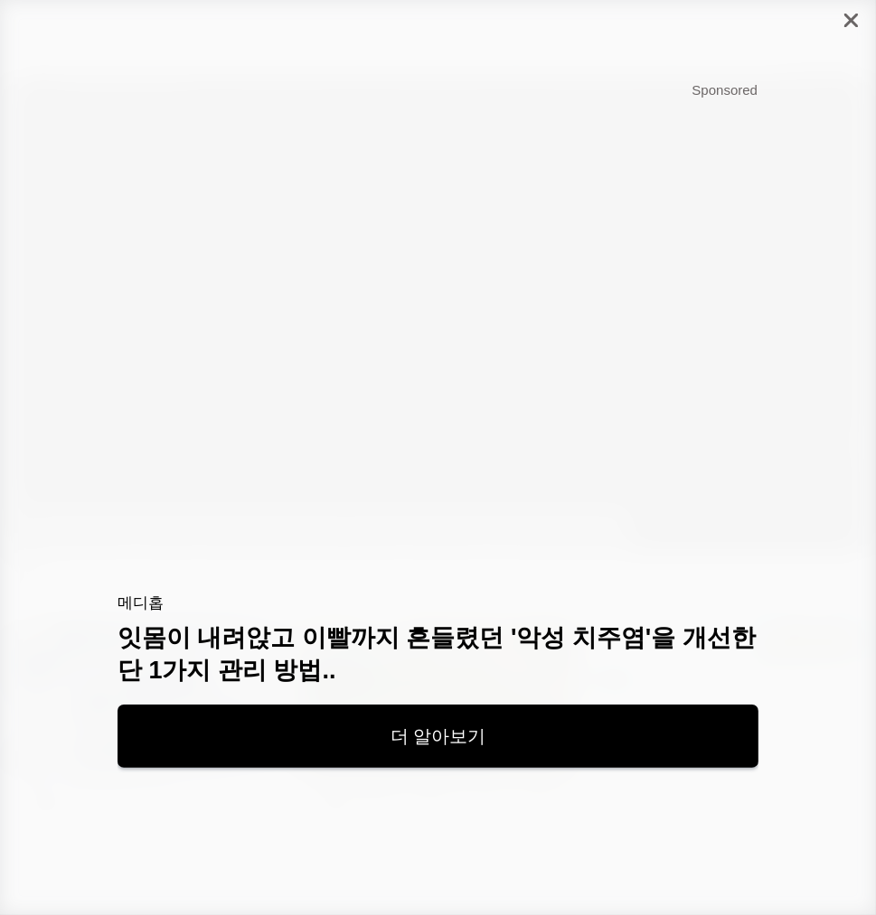
click at [845, 14] on icon "close" at bounding box center [851, 21] width 14 height 14
